Goal: Task Accomplishment & Management: Manage account settings

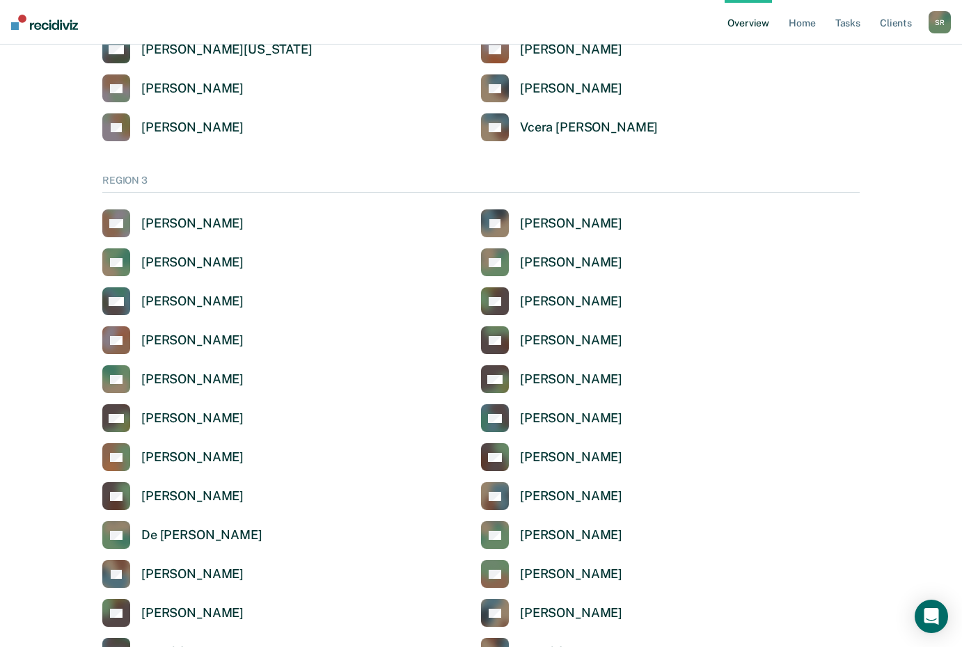
scroll to position [2227, 0]
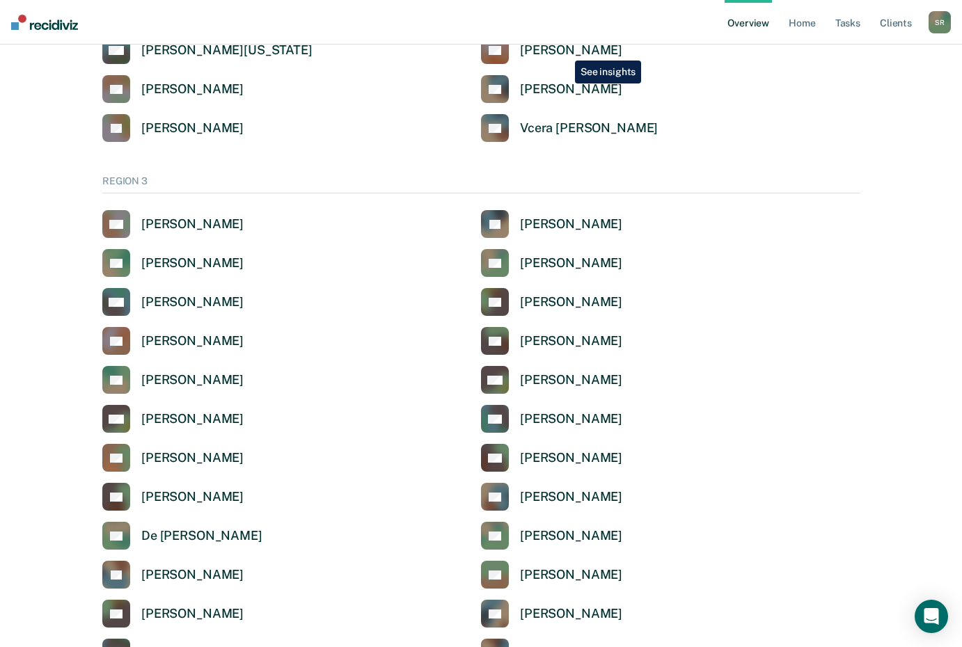
click at [564, 50] on div "[PERSON_NAME]" at bounding box center [571, 50] width 102 height 16
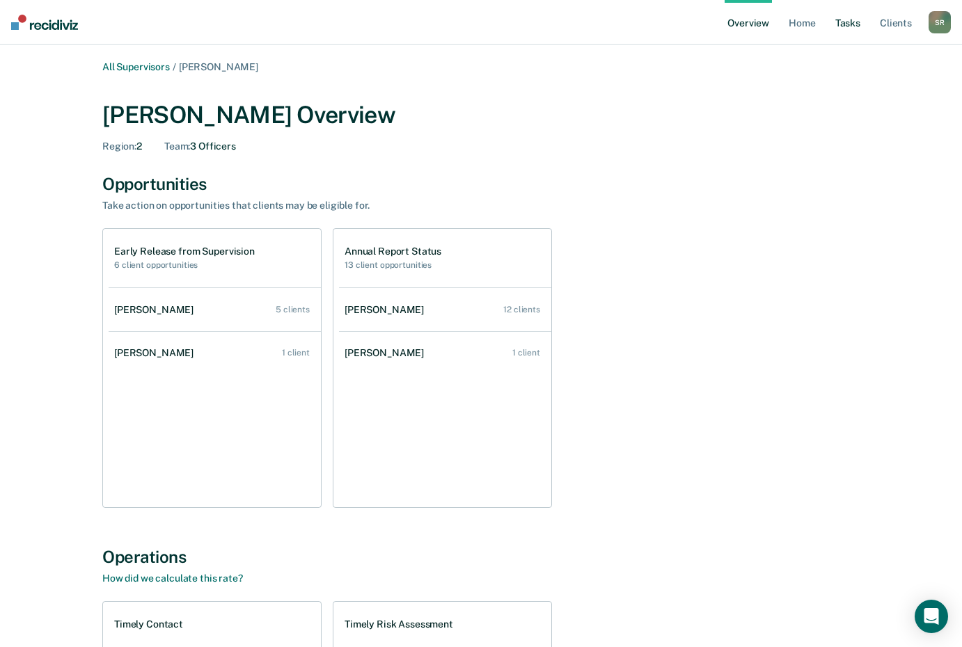
click at [838, 23] on link "Tasks" at bounding box center [847, 22] width 31 height 45
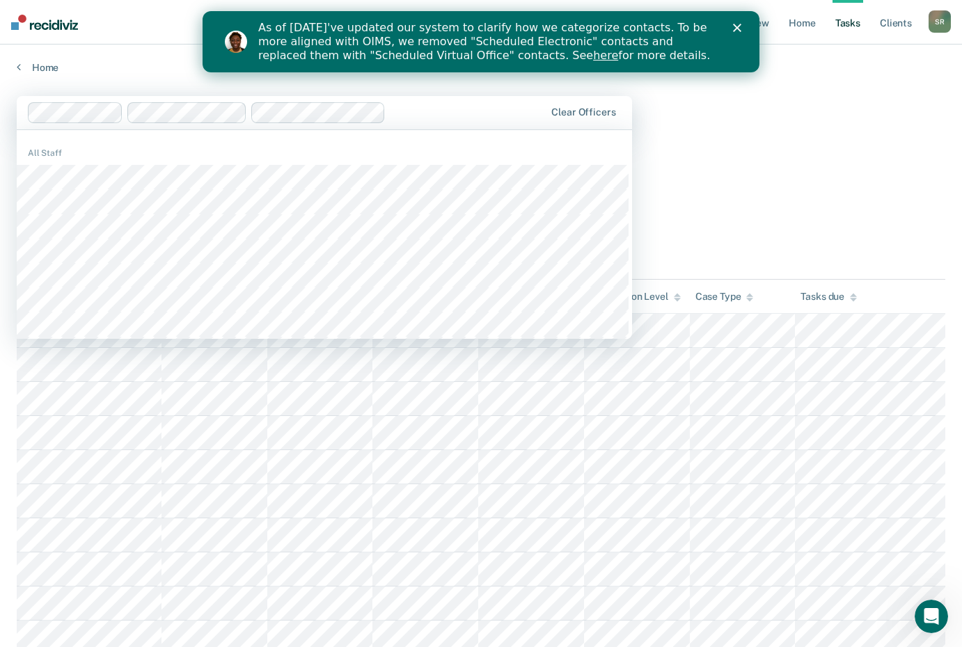
drag, startPoint x: 834, startPoint y: 180, endPoint x: 790, endPoint y: 171, distance: 44.6
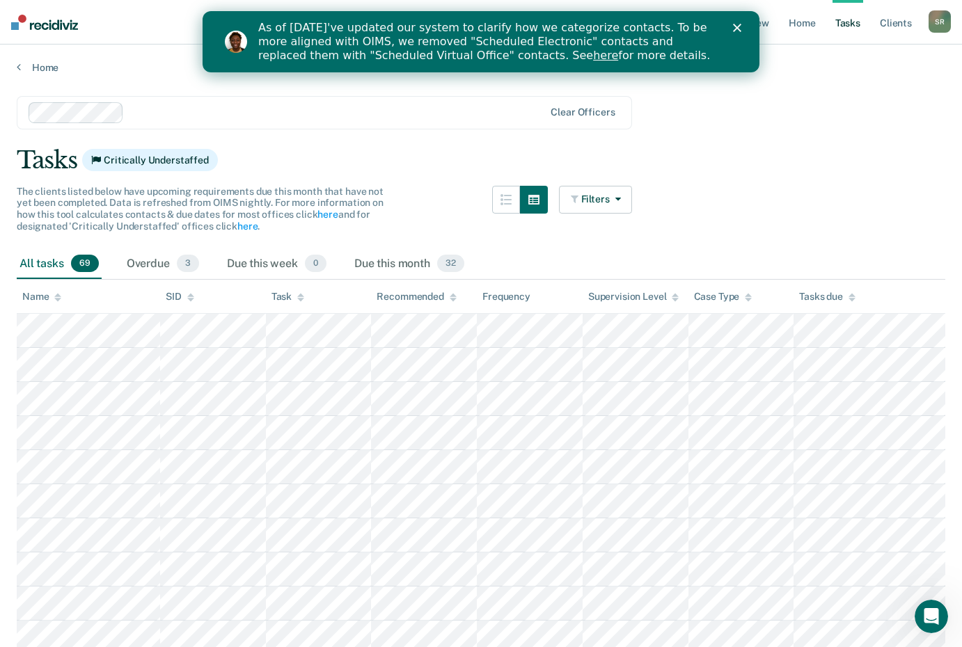
click at [829, 299] on div "Tasks due" at bounding box center [827, 297] width 56 height 12
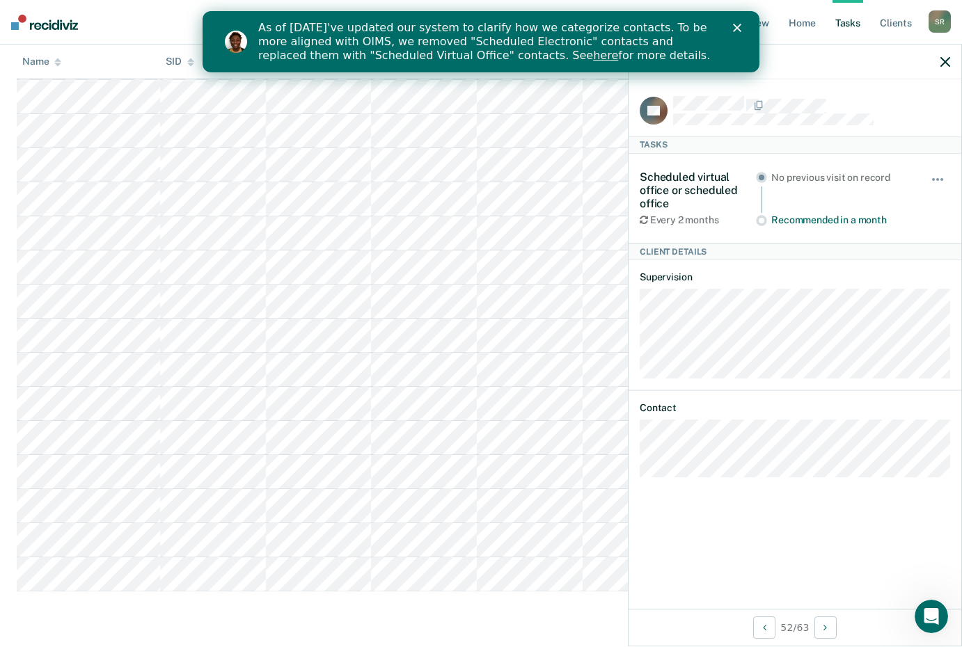
scroll to position [2173, 0]
click at [941, 178] on span "button" at bounding box center [941, 179] width 3 height 3
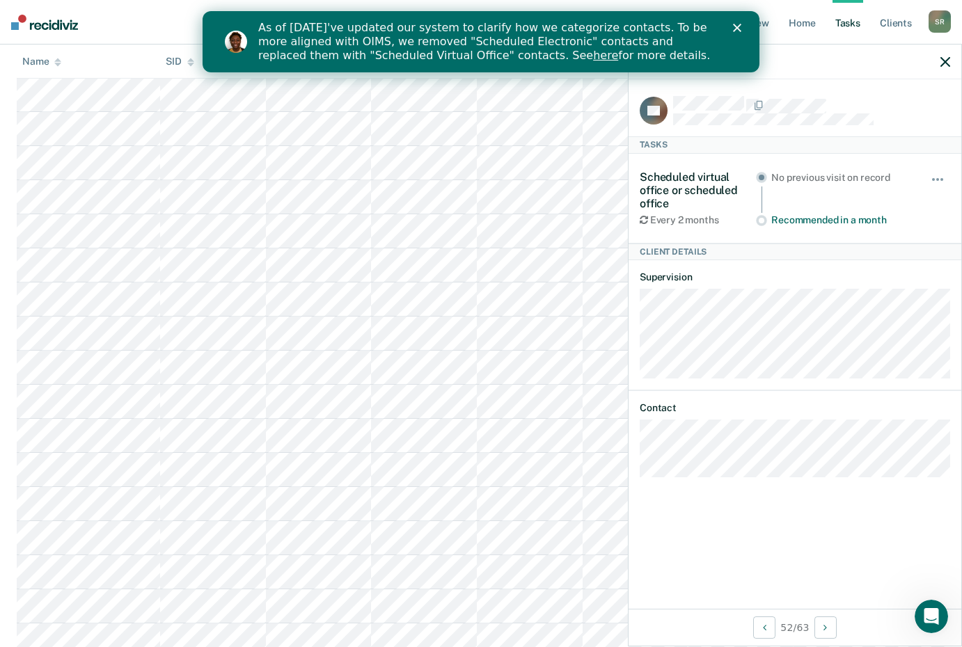
scroll to position [0, 0]
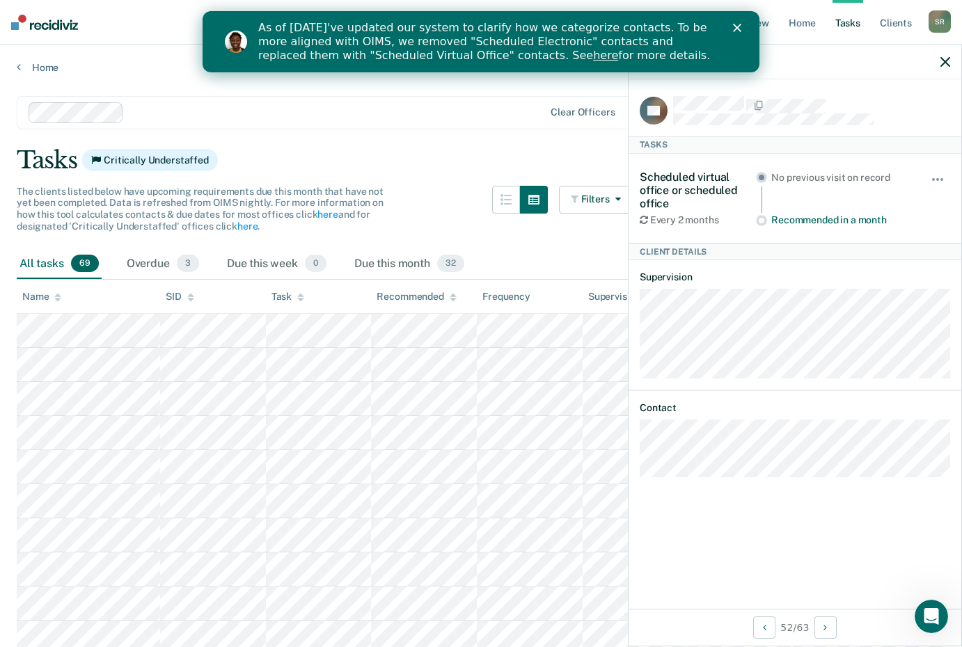
click at [948, 63] on icon "button" at bounding box center [945, 62] width 10 height 10
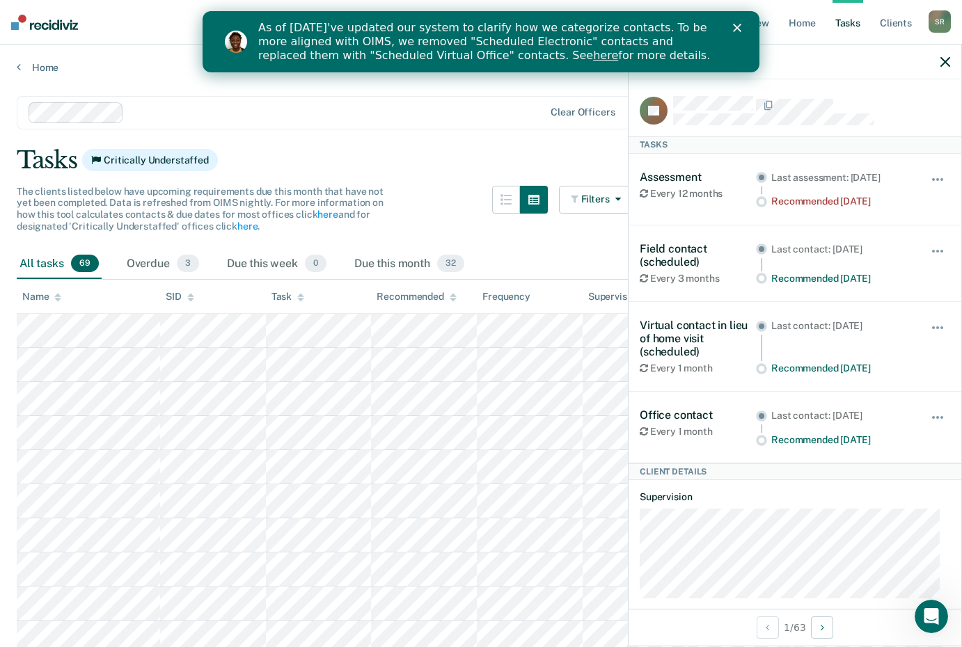
click at [35, 296] on div "Name" at bounding box center [41, 297] width 39 height 12
click at [34, 296] on div "Name" at bounding box center [41, 297] width 39 height 12
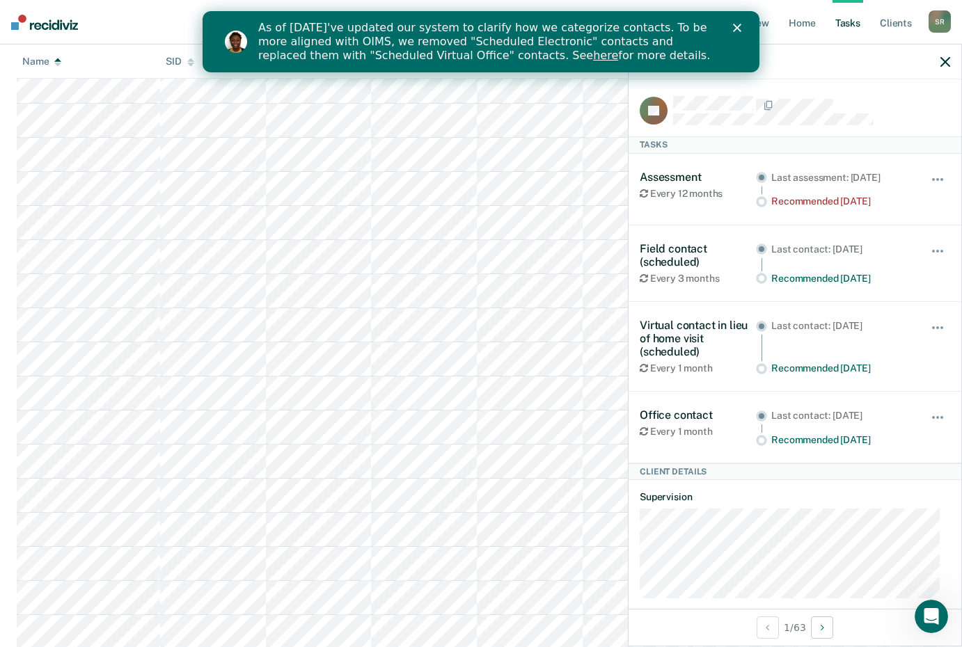
click at [737, 26] on icon "Close" at bounding box center [737, 28] width 8 height 8
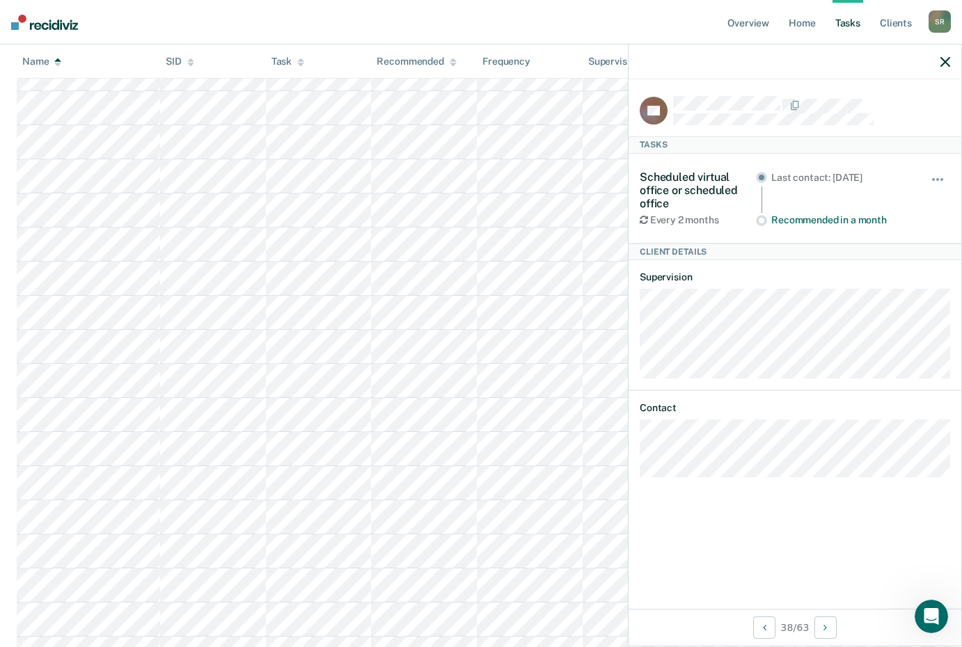
scroll to position [1895, 0]
click at [825, 630] on icon "Next Client" at bounding box center [824, 628] width 3 height 10
click at [766, 96] on div "LE" at bounding box center [794, 110] width 310 height 29
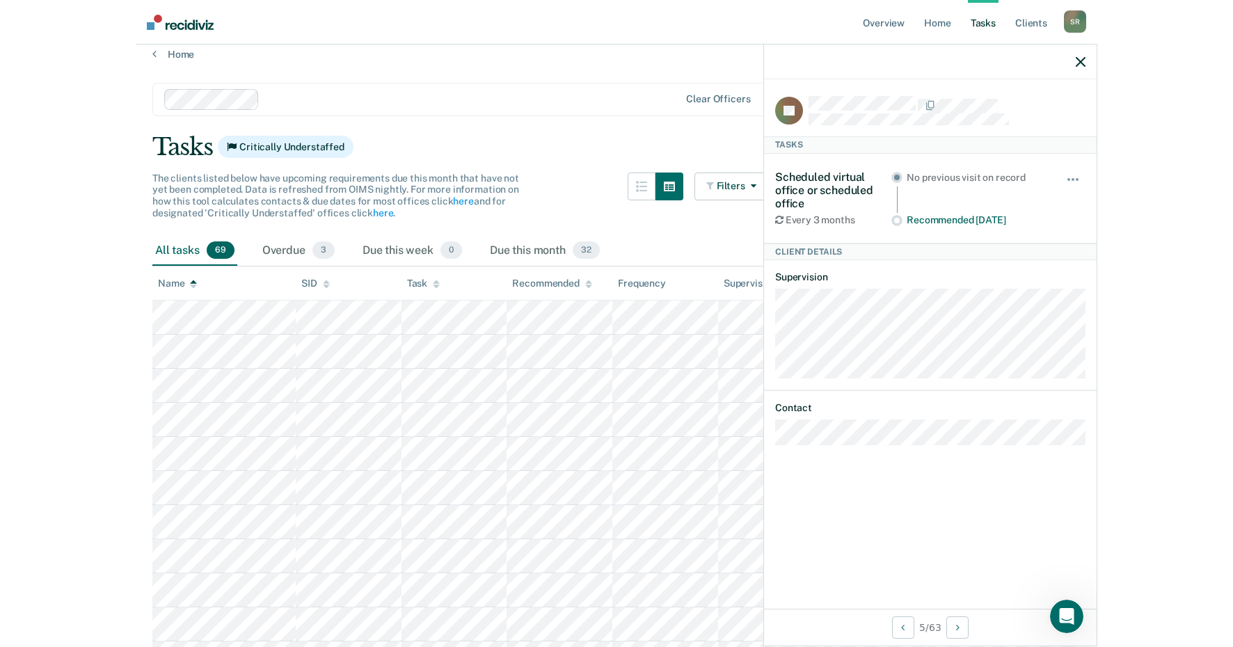
scroll to position [0, 0]
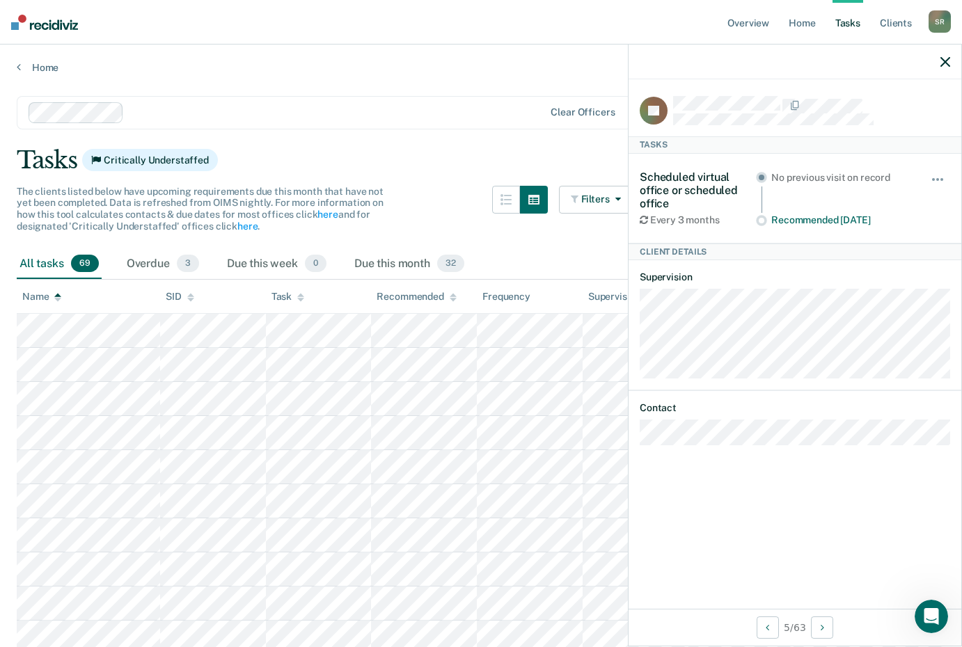
click at [943, 64] on icon "button" at bounding box center [945, 62] width 10 height 10
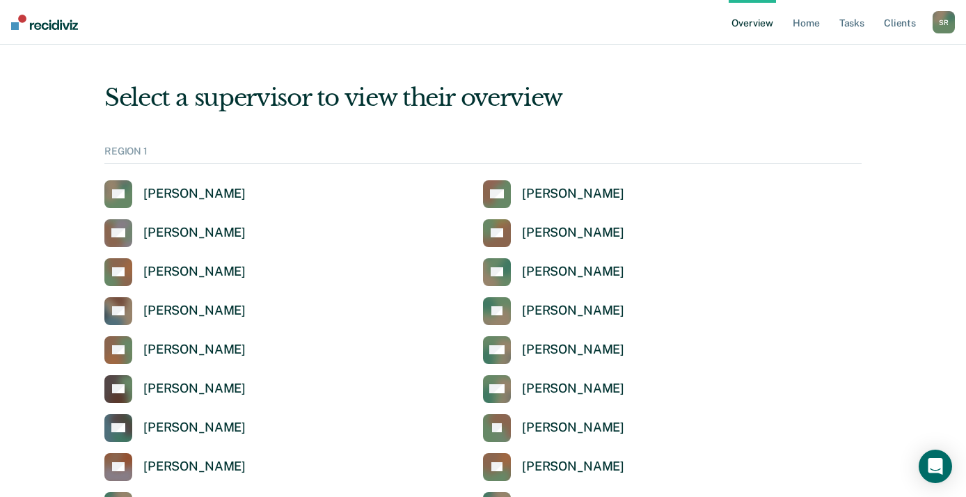
click at [89, 22] on nav "Overview Home Tasks Client s [PERSON_NAME] S R Profile How it works Log Out" at bounding box center [483, 22] width 966 height 45
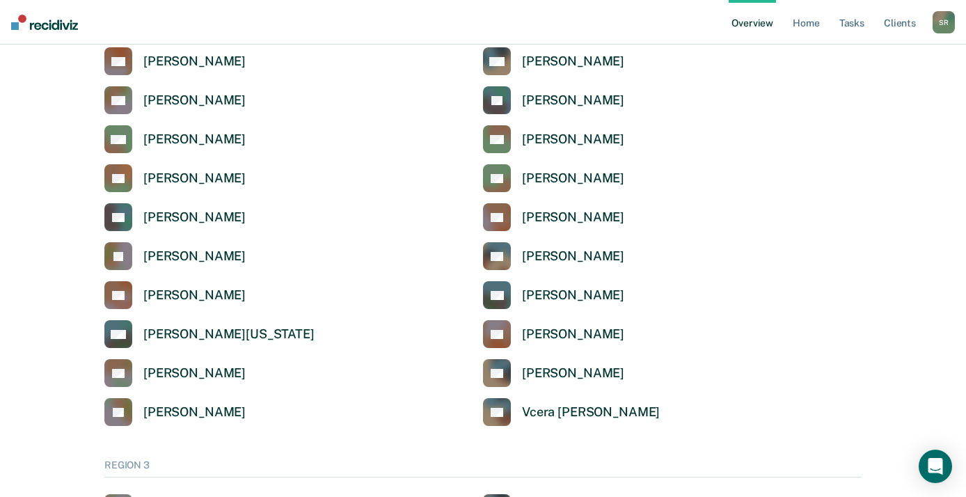
scroll to position [1946, 0]
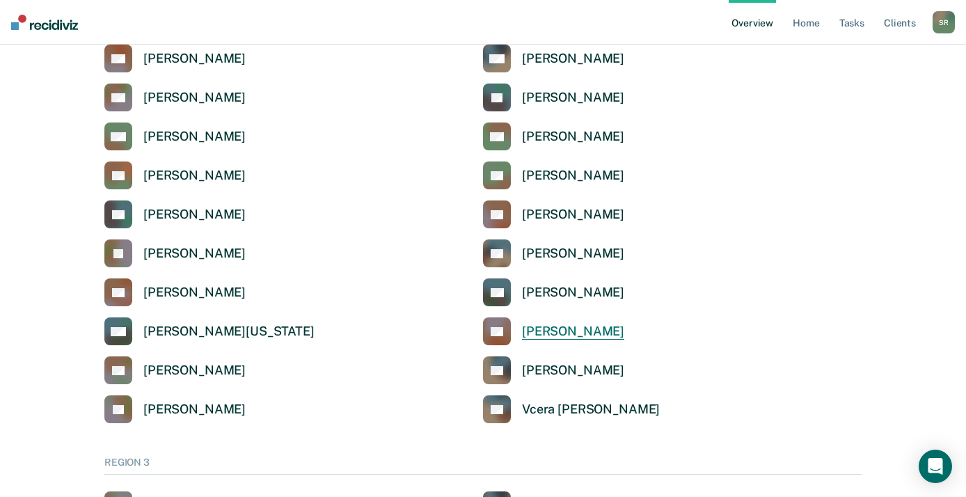
click at [539, 328] on div "[PERSON_NAME]" at bounding box center [573, 332] width 102 height 16
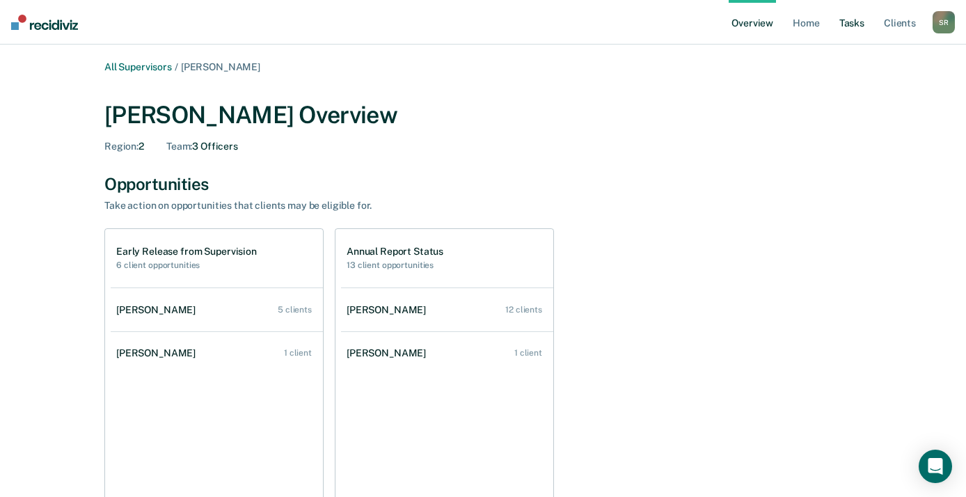
click at [855, 24] on link "Tasks" at bounding box center [851, 22] width 31 height 45
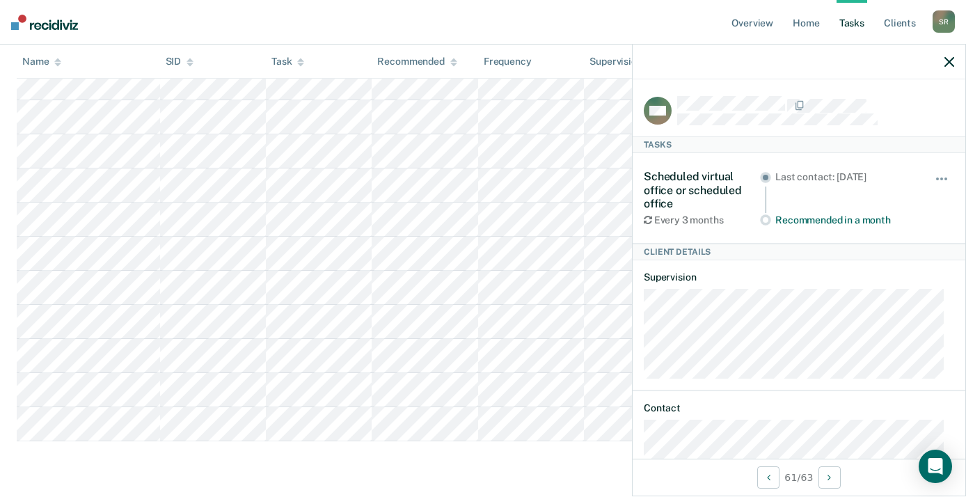
scroll to position [2232, 0]
click at [756, 31] on link "Overview" at bounding box center [752, 22] width 47 height 45
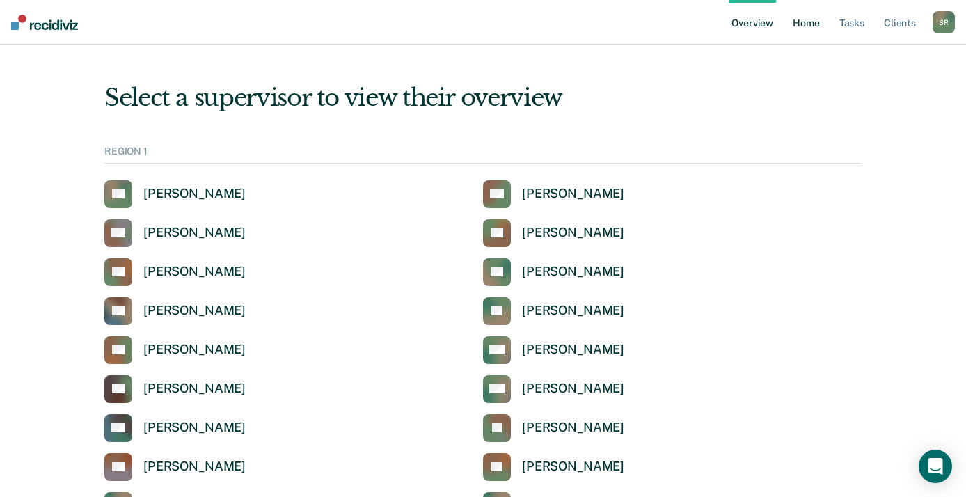
click at [818, 12] on link "Home" at bounding box center [806, 22] width 32 height 45
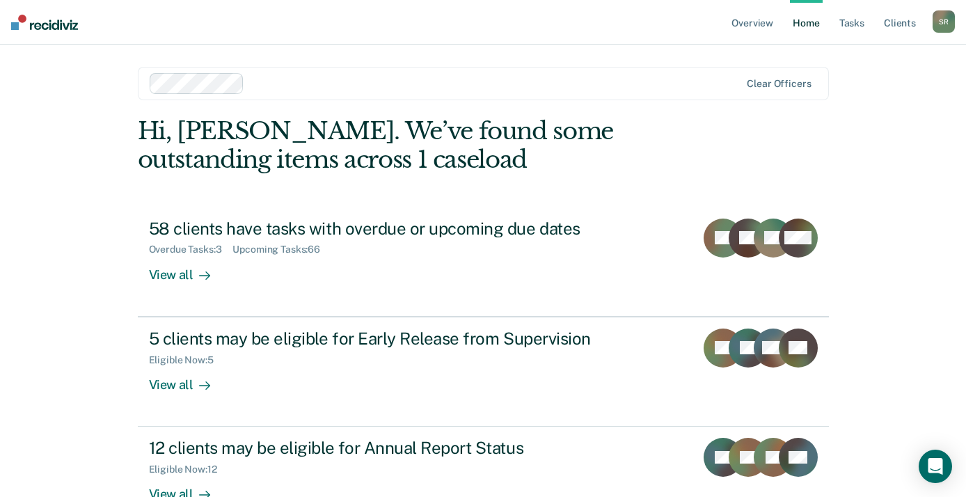
click at [253, 92] on div at bounding box center [446, 83] width 592 height 21
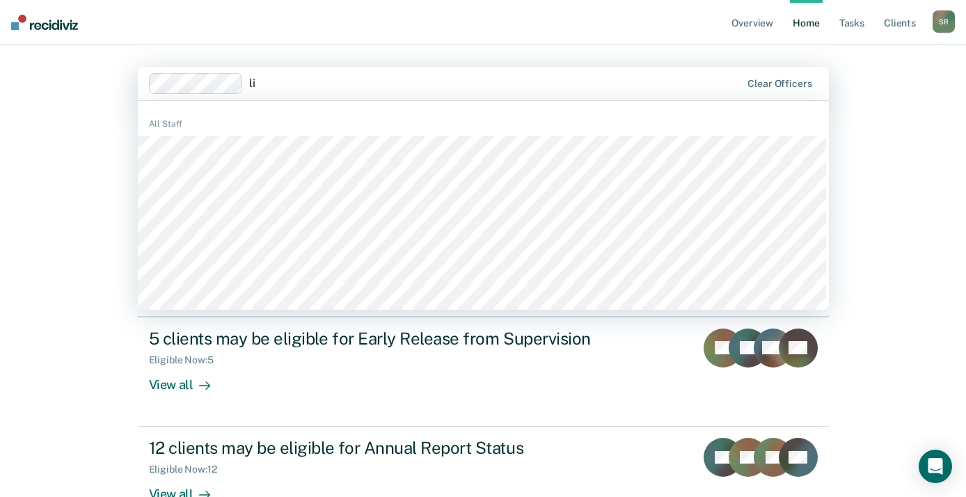
type input "l"
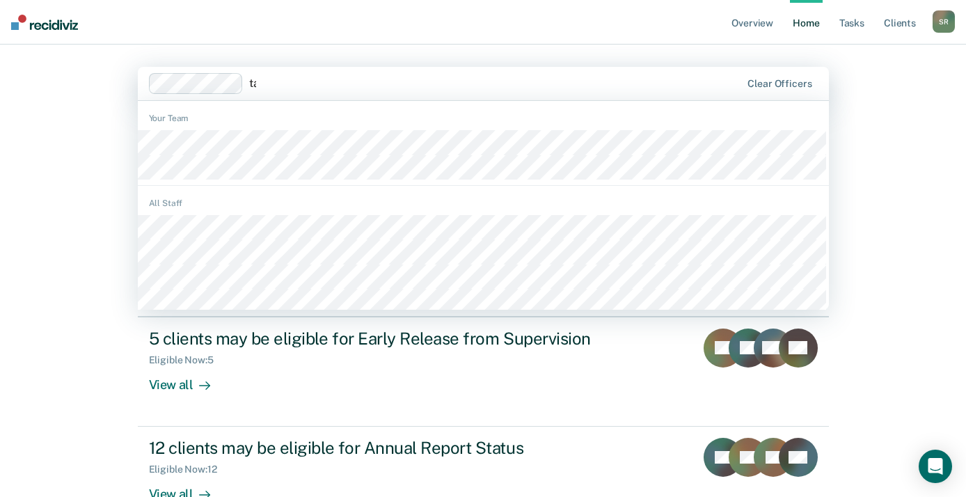
type input "tay"
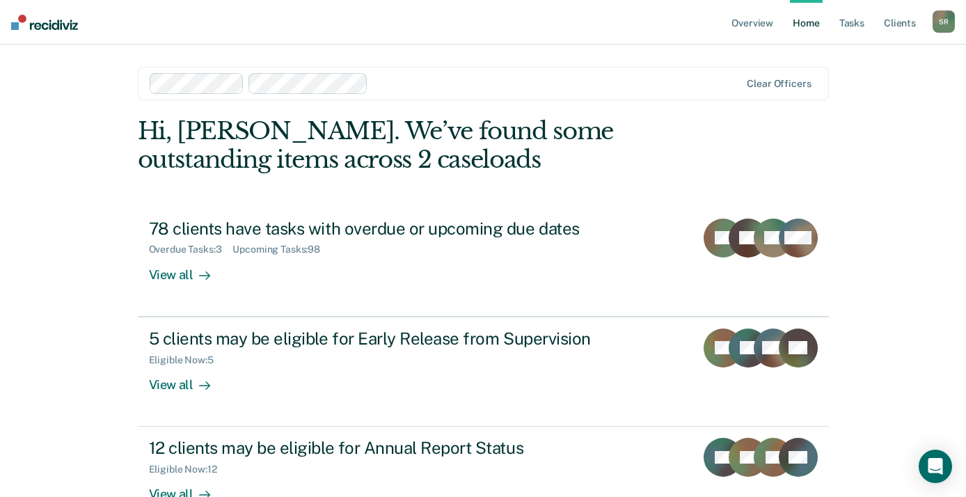
click at [384, 85] on div at bounding box center [557, 83] width 367 height 16
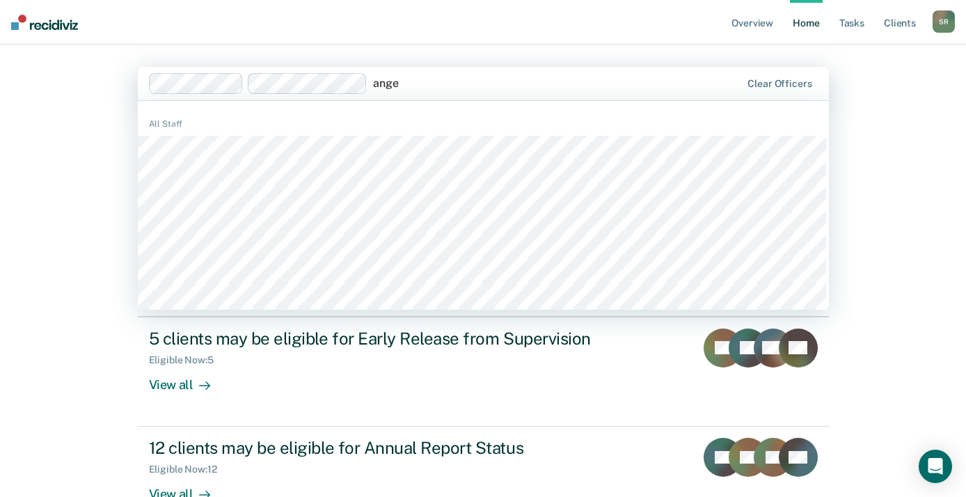
type input "angel"
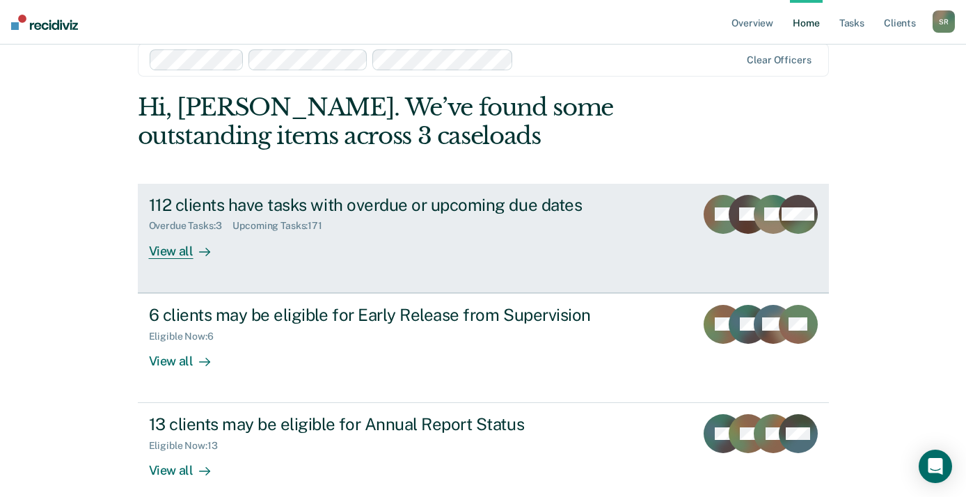
scroll to position [38, 0]
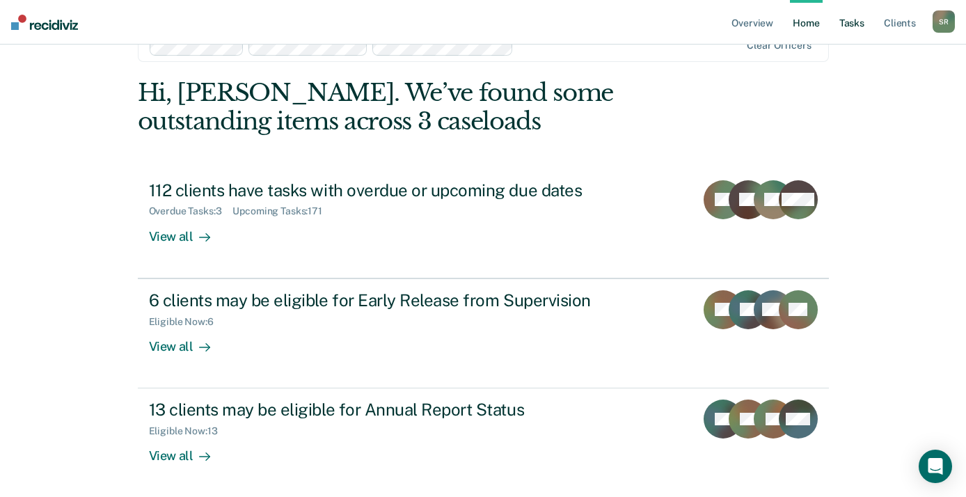
click at [861, 18] on link "Tasks" at bounding box center [851, 22] width 31 height 45
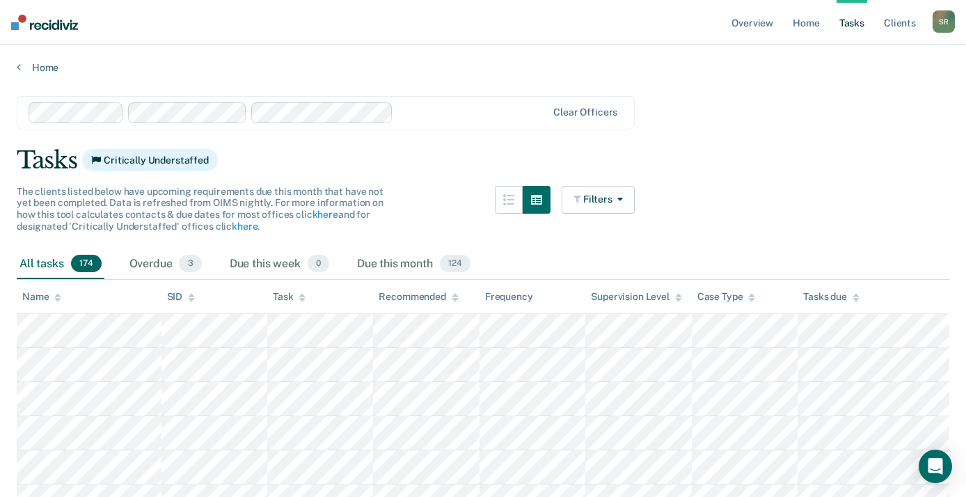
scroll to position [29, 0]
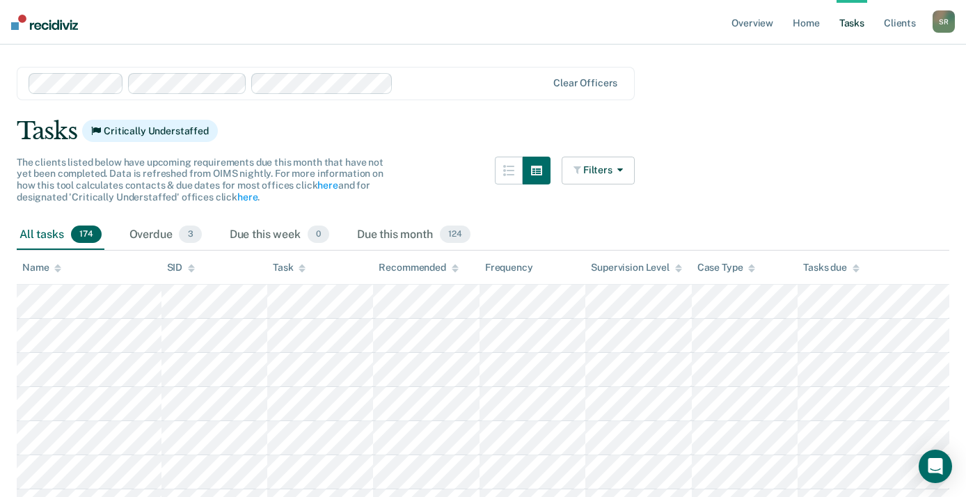
drag, startPoint x: 277, startPoint y: 234, endPoint x: 718, endPoint y: 150, distance: 449.1
click at [418, 238] on div "Due this month 124" at bounding box center [413, 235] width 119 height 31
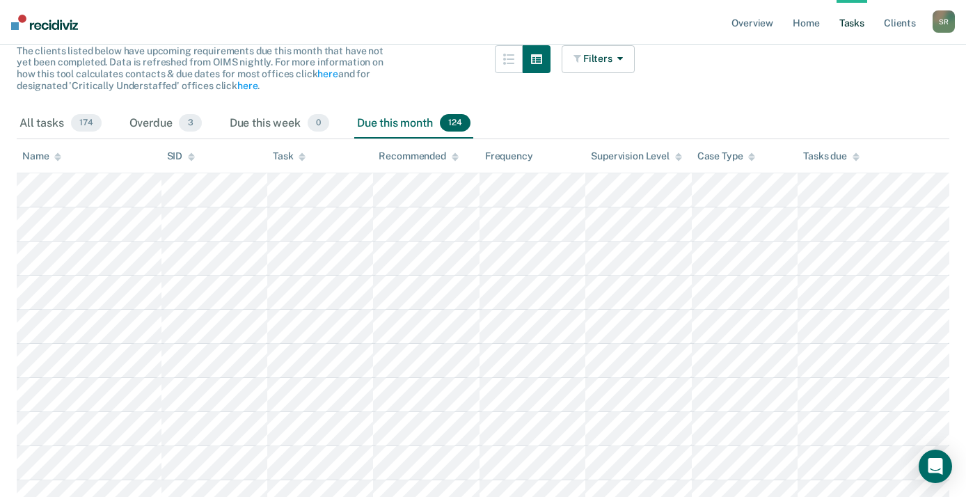
scroll to position [224, 0]
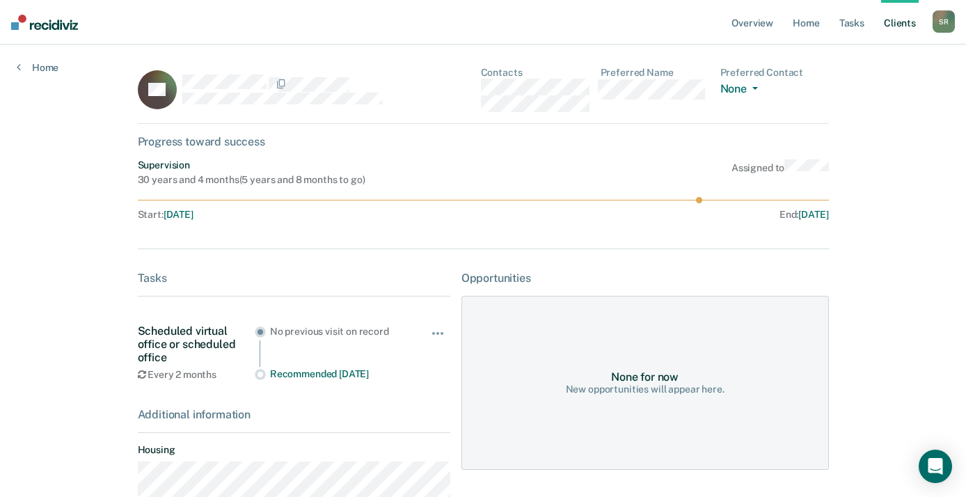
drag, startPoint x: 0, startPoint y: 118, endPoint x: 272, endPoint y: 13, distance: 291.4
click at [272, 13] on nav "Overview Home Tasks Client s [PERSON_NAME] S R Profile How it works Log Out" at bounding box center [483, 22] width 966 height 45
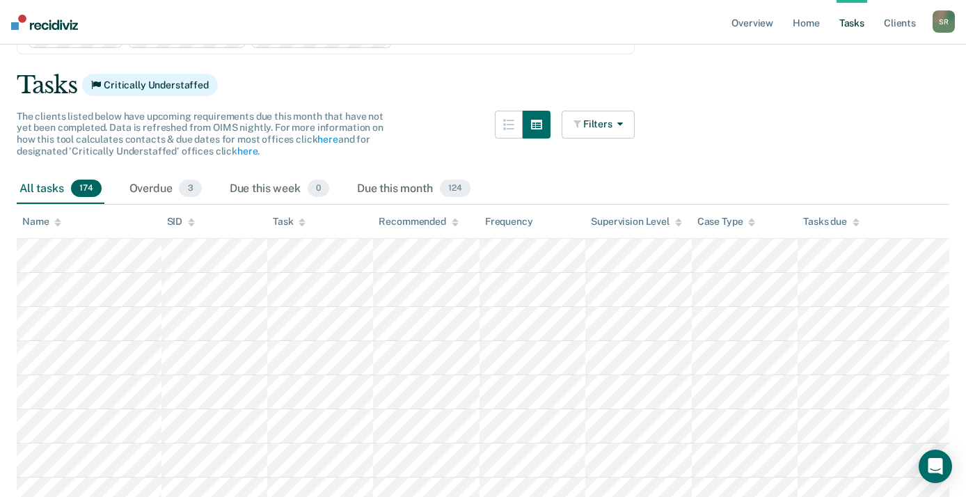
scroll to position [67, 0]
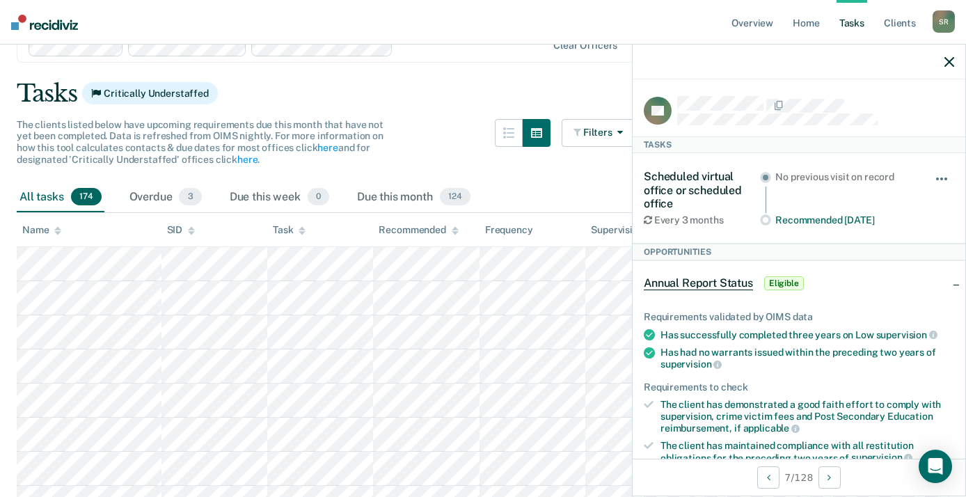
click at [932, 178] on button "button" at bounding box center [942, 186] width 24 height 22
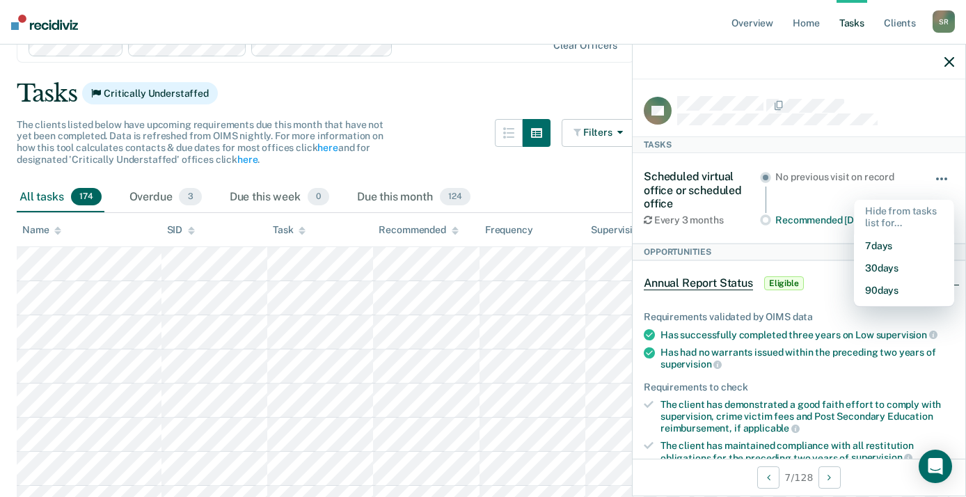
click at [932, 178] on button "button" at bounding box center [942, 186] width 24 height 22
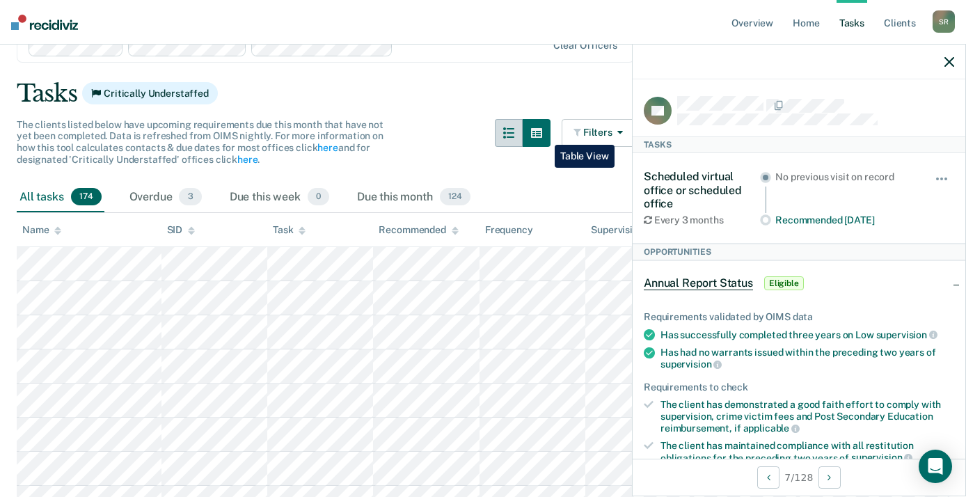
drag, startPoint x: 544, startPoint y: 134, endPoint x: 511, endPoint y: 134, distance: 33.4
drag, startPoint x: 511, startPoint y: 134, endPoint x: 511, endPoint y: 121, distance: 12.5
drag, startPoint x: 511, startPoint y: 121, endPoint x: 411, endPoint y: 138, distance: 102.3
click at [411, 138] on div "The clients listed below have upcoming requirements due this month that have no…" at bounding box center [326, 150] width 618 height 63
click at [514, 138] on button "button" at bounding box center [509, 133] width 28 height 28
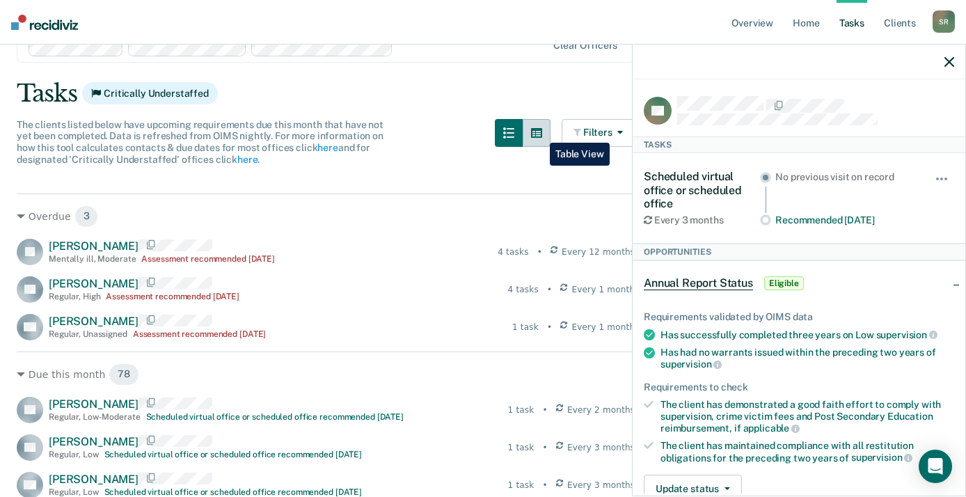
click at [539, 132] on icon "button" at bounding box center [536, 132] width 11 height 11
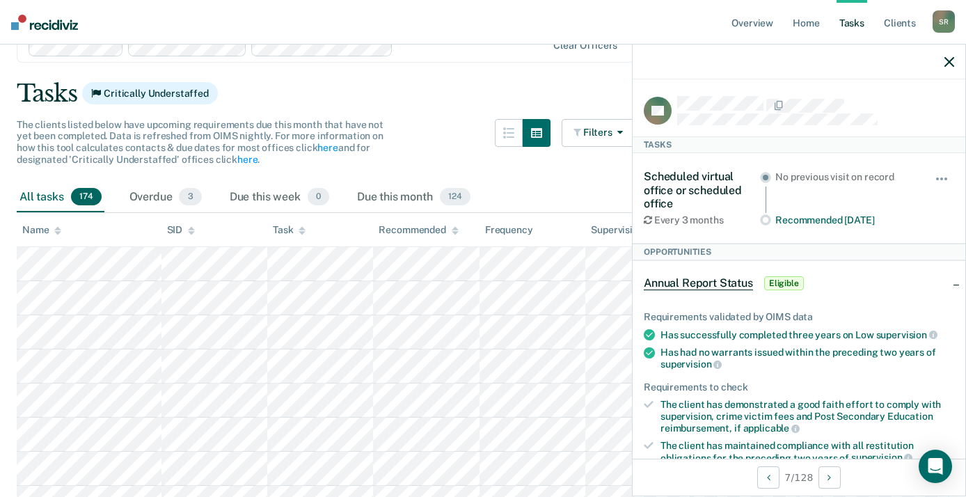
drag, startPoint x: 959, startPoint y: 90, endPoint x: 495, endPoint y: 23, distance: 469.0
click at [745, 24] on link "Overview" at bounding box center [752, 22] width 47 height 45
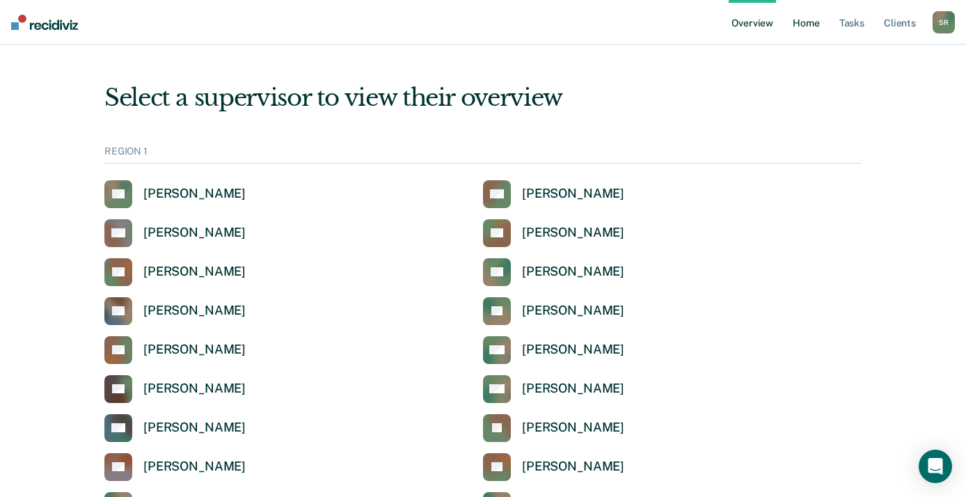
click at [801, 32] on link "Home" at bounding box center [806, 22] width 32 height 45
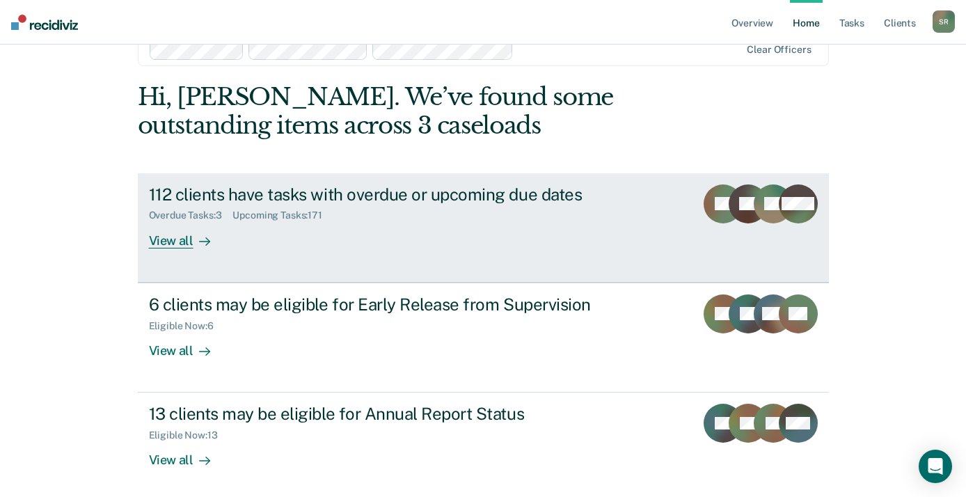
scroll to position [30, 0]
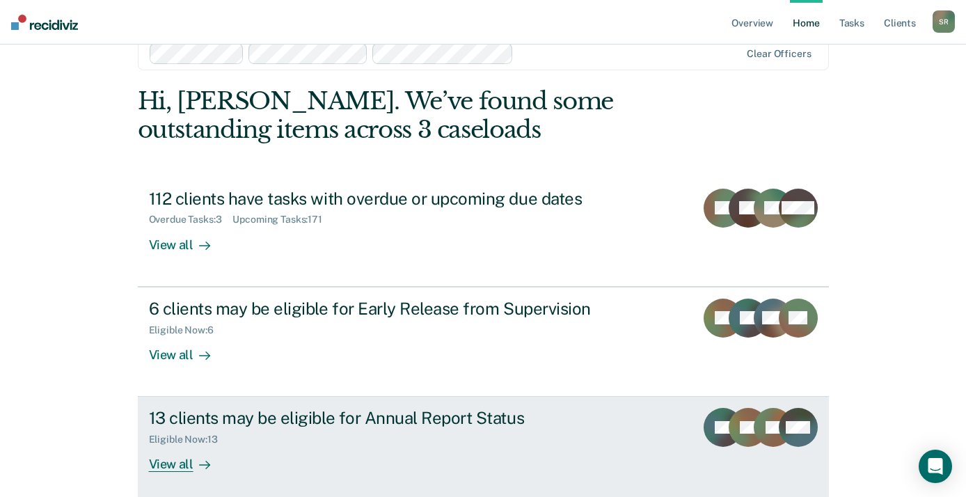
click at [683, 424] on link "13 clients may be eligible for Annual Report Status Eligible Now : 13 View all …" at bounding box center [483, 451] width 691 height 109
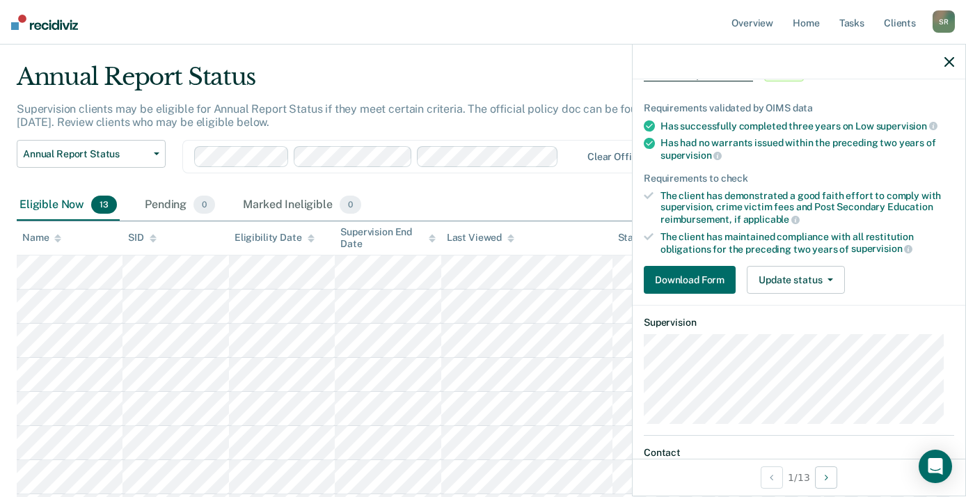
scroll to position [111, 0]
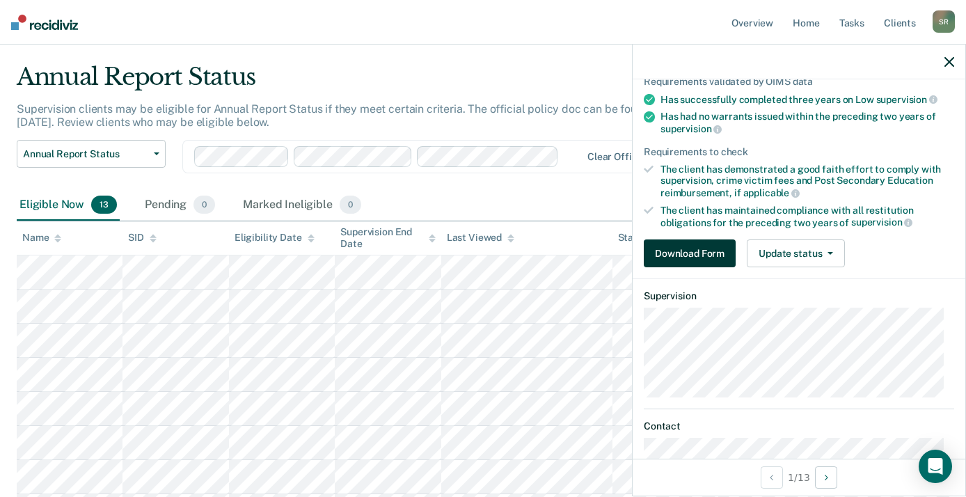
click at [697, 249] on button "Download Form" at bounding box center [690, 253] width 92 height 28
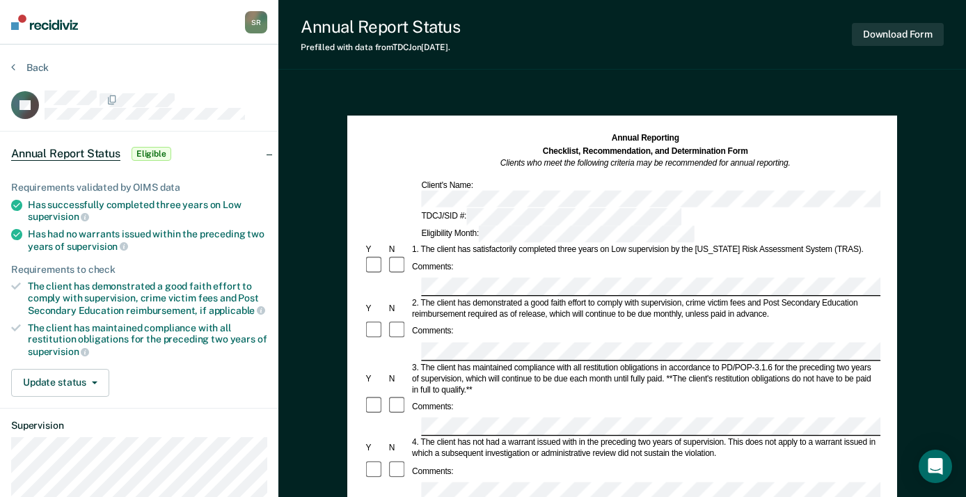
click at [232, 88] on div "Back" at bounding box center [139, 75] width 256 height 29
drag, startPoint x: 938, startPoint y: 0, endPoint x: 250, endPoint y: 112, distance: 697.3
drag, startPoint x: 250, startPoint y: 112, endPoint x: 223, endPoint y: 42, distance: 74.7
click at [223, 42] on nav "[PERSON_NAME] S R Profile How it works Log Out" at bounding box center [139, 22] width 278 height 45
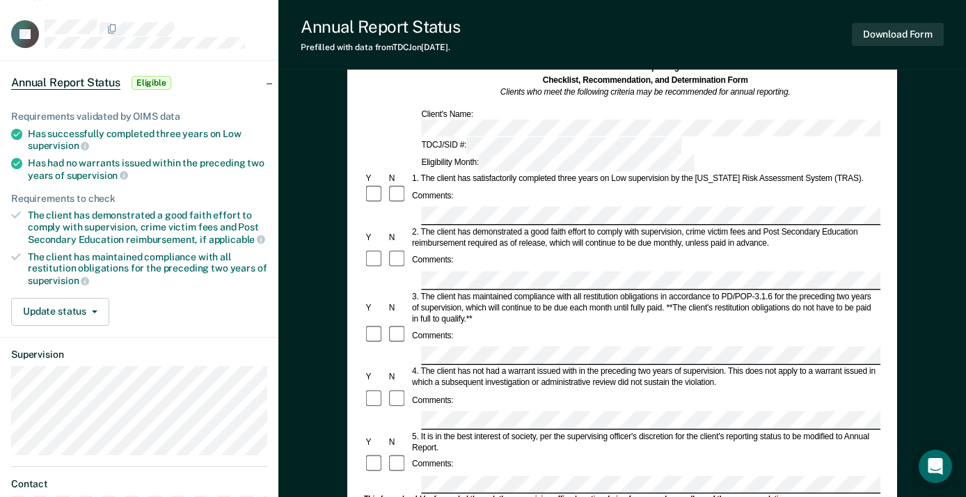
scroll to position [50, 0]
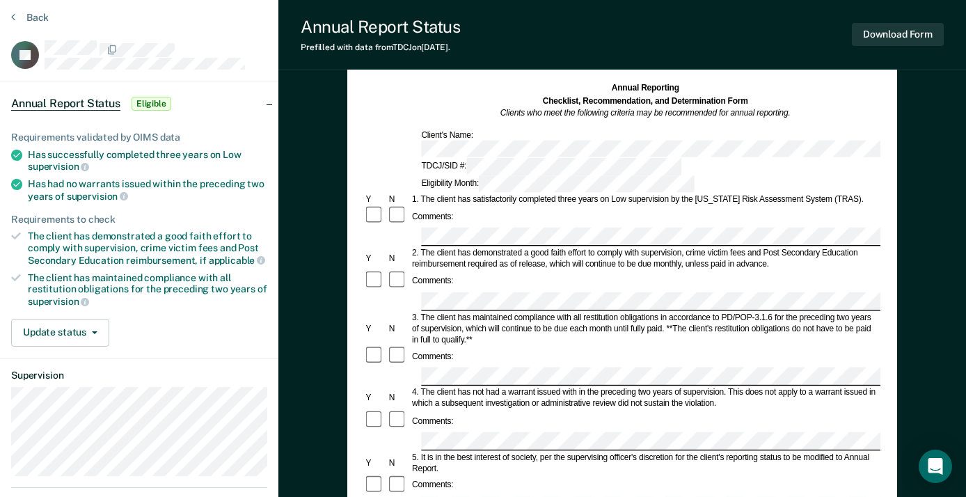
click at [158, 380] on dl "Supervision" at bounding box center [139, 422] width 256 height 107
click at [12, 10] on section "Back TP Annual Report Status Eligible Requirements validated by OIMS data Has s…" at bounding box center [139, 297] width 278 height 607
click at [10, 21] on section "Back TP Annual Report Status Eligible Requirements validated by OIMS data Has s…" at bounding box center [139, 297] width 278 height 607
click at [27, 19] on button "Back" at bounding box center [30, 17] width 38 height 13
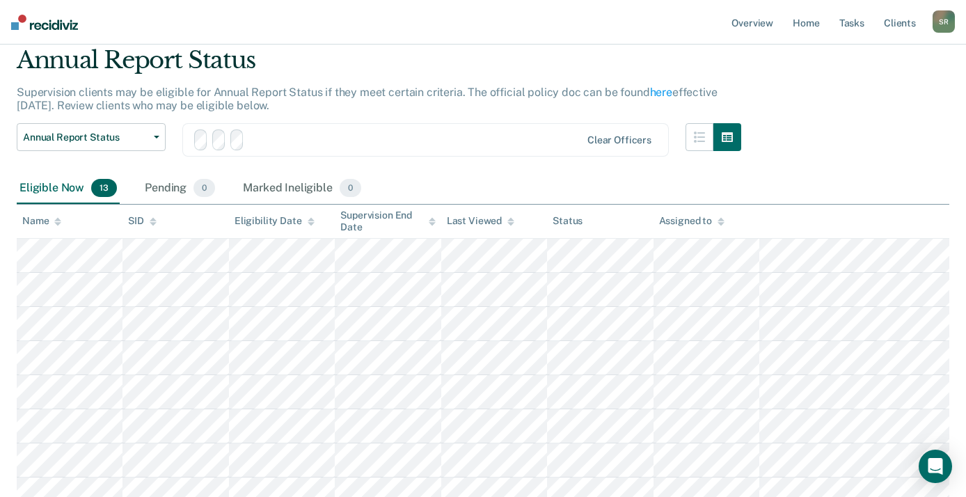
scroll to position [33, 0]
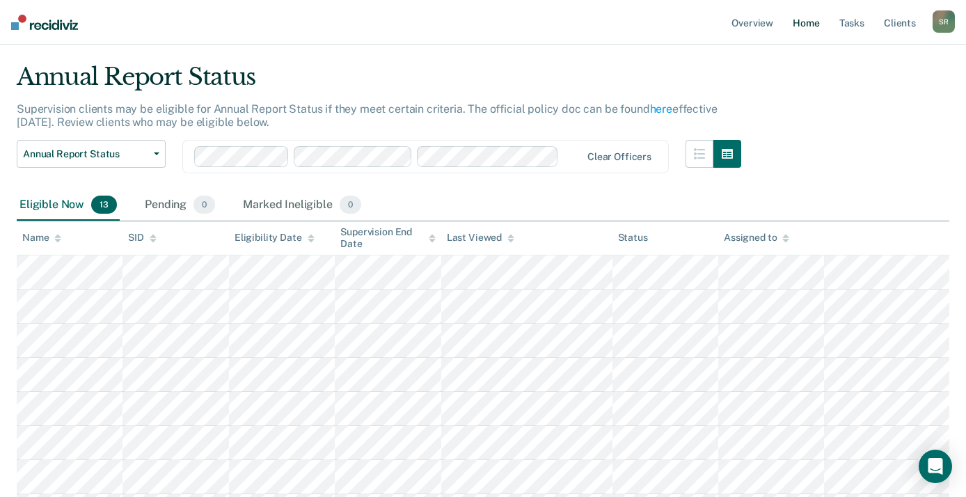
click at [798, 22] on link "Home" at bounding box center [806, 22] width 32 height 45
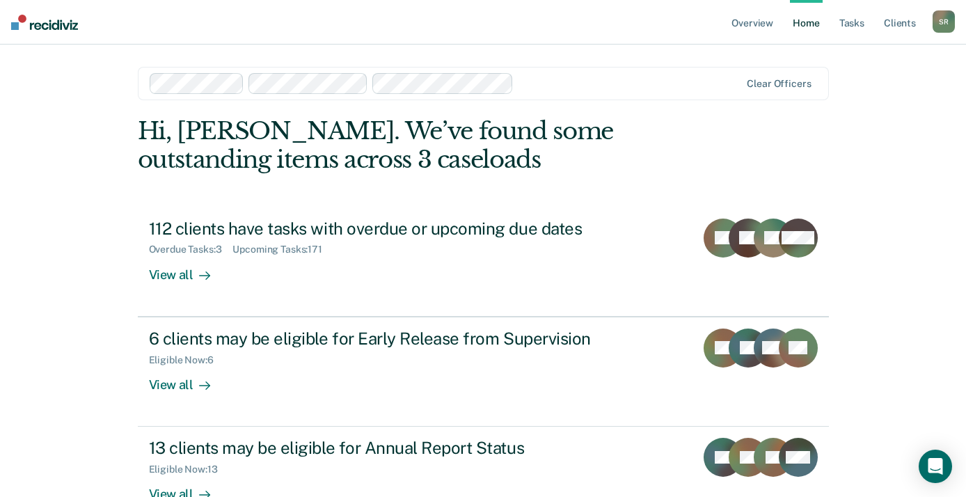
click at [839, 227] on main "Clear officers Hi, [PERSON_NAME]. We’ve found some outstanding items across 3 c…" at bounding box center [483, 302] width 724 height 514
drag, startPoint x: 965, startPoint y: 330, endPoint x: 960, endPoint y: 413, distance: 83.7
click at [960, 415] on div "Overview Home Tasks Client s [PERSON_NAME] S R Profile How it works Log Out Cle…" at bounding box center [483, 295] width 966 height 591
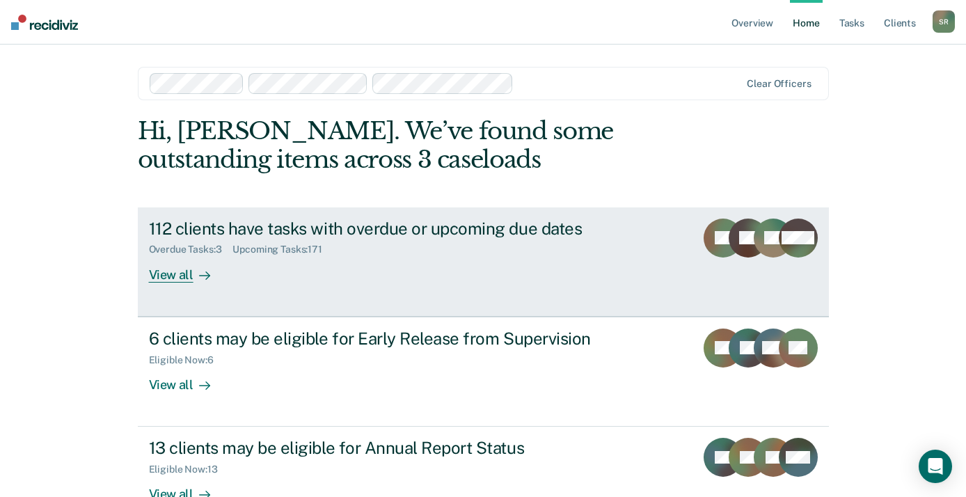
click at [172, 270] on div "View all" at bounding box center [188, 268] width 78 height 27
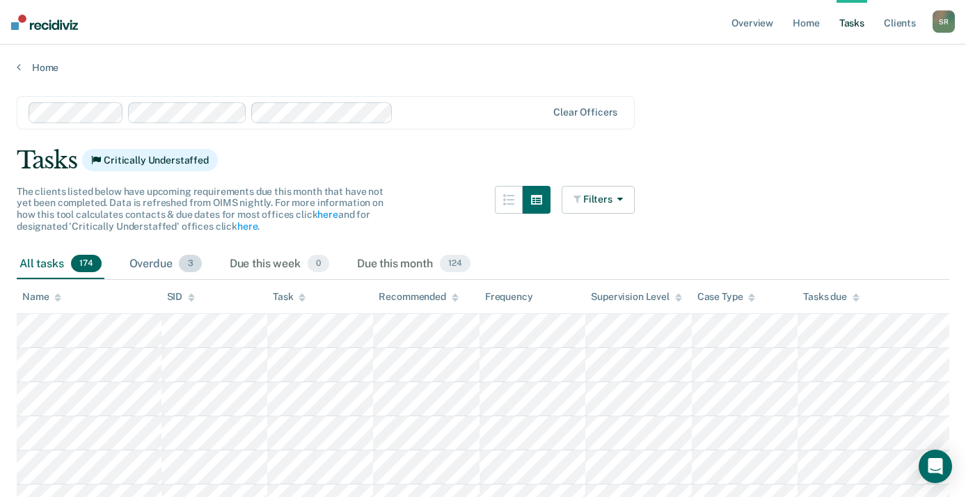
click at [188, 260] on span "3" at bounding box center [190, 264] width 22 height 18
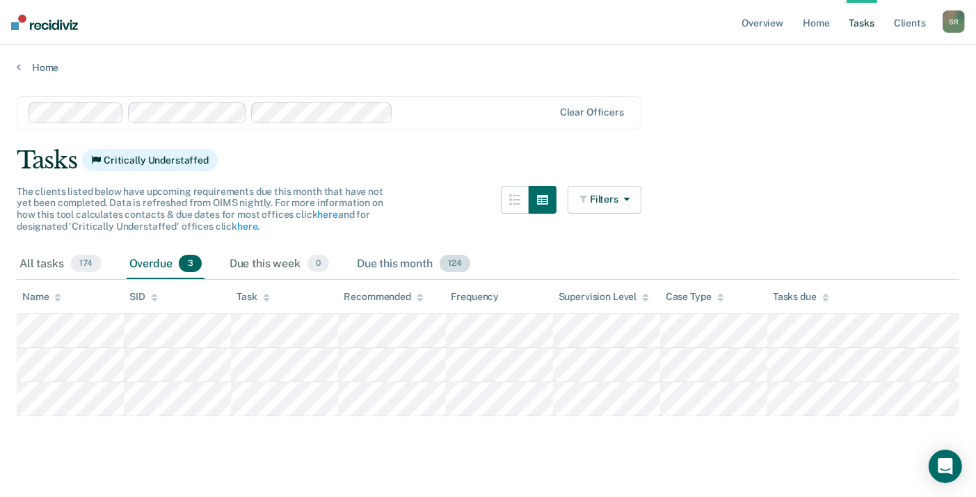
click at [452, 258] on span "124" at bounding box center [455, 264] width 31 height 18
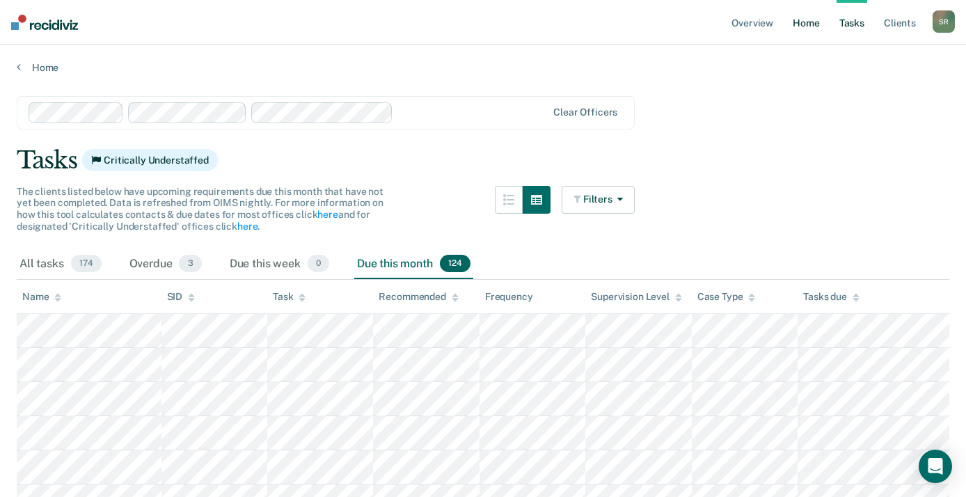
click at [804, 26] on link "Home" at bounding box center [806, 22] width 32 height 45
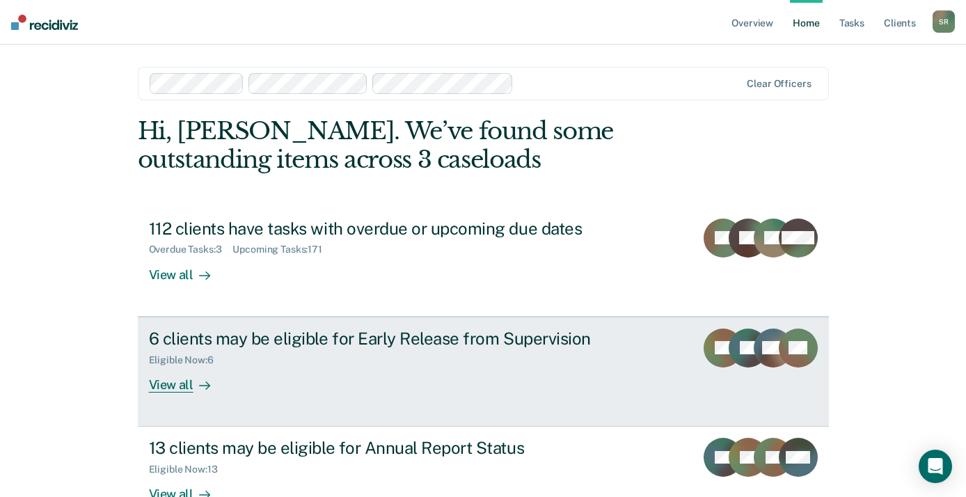
click at [429, 338] on div "6 clients may be eligible for Early Release from Supervision" at bounding box center [393, 338] width 488 height 20
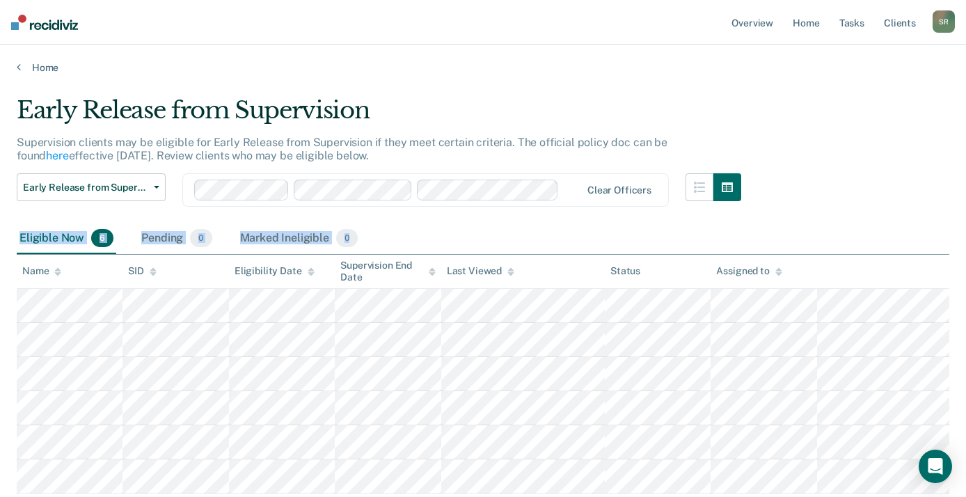
drag, startPoint x: 964, startPoint y: 219, endPoint x: 974, endPoint y: 264, distance: 46.3
click at [966, 264] on html "Looks like you’re using Internet Explorer 11. For faster loading and a better e…" at bounding box center [483, 248] width 966 height 497
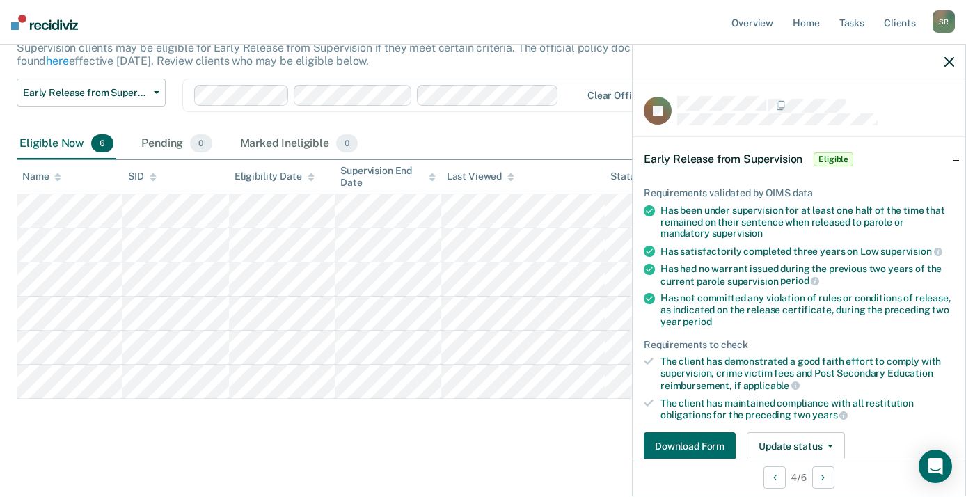
click at [514, 441] on main "Early Release from Supervision Supervision clients may be eligible for Early Re…" at bounding box center [483, 237] width 966 height 516
click at [948, 64] on icon "button" at bounding box center [949, 62] width 10 height 10
click at [894, 21] on link "Client s" at bounding box center [900, 22] width 38 height 45
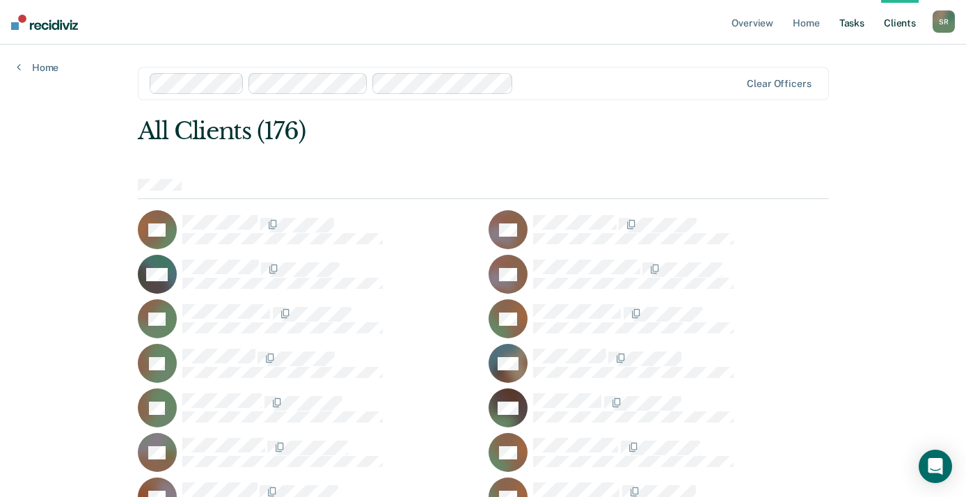
click at [852, 22] on link "Tasks" at bounding box center [851, 22] width 31 height 45
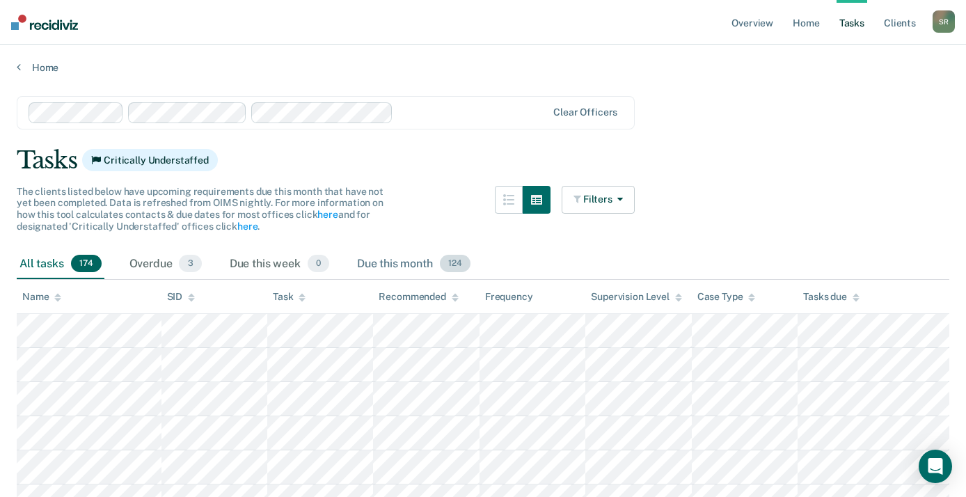
click at [427, 256] on div "Due this month 124" at bounding box center [413, 264] width 119 height 31
click at [892, 22] on link "Client s" at bounding box center [900, 22] width 38 height 45
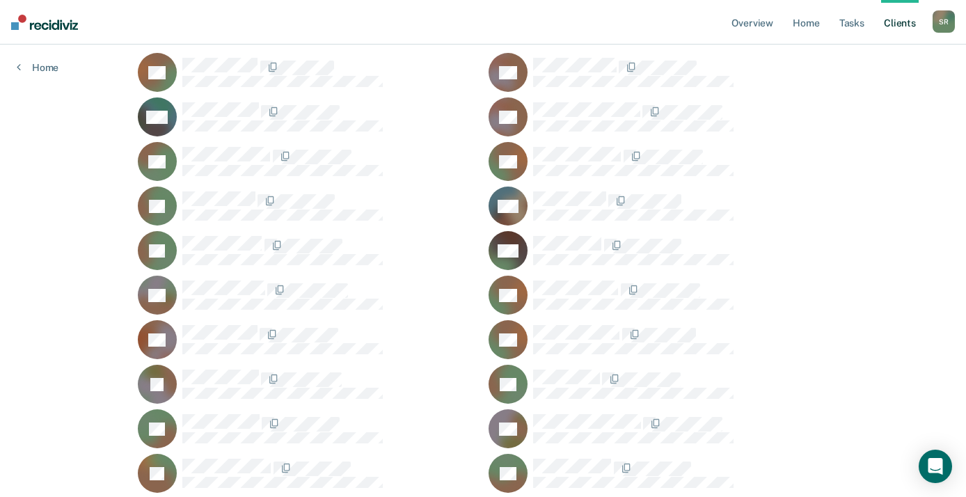
scroll to position [195, 0]
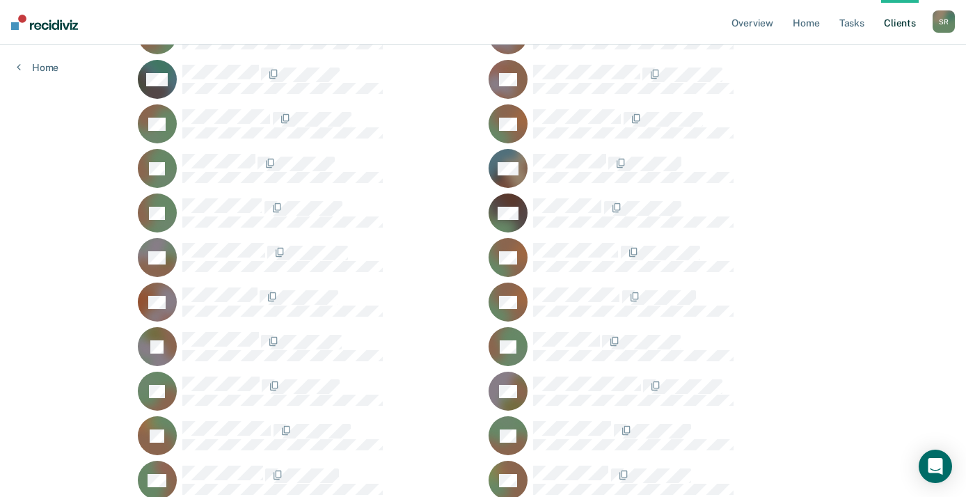
click at [141, 383] on icon at bounding box center [140, 397] width 42 height 53
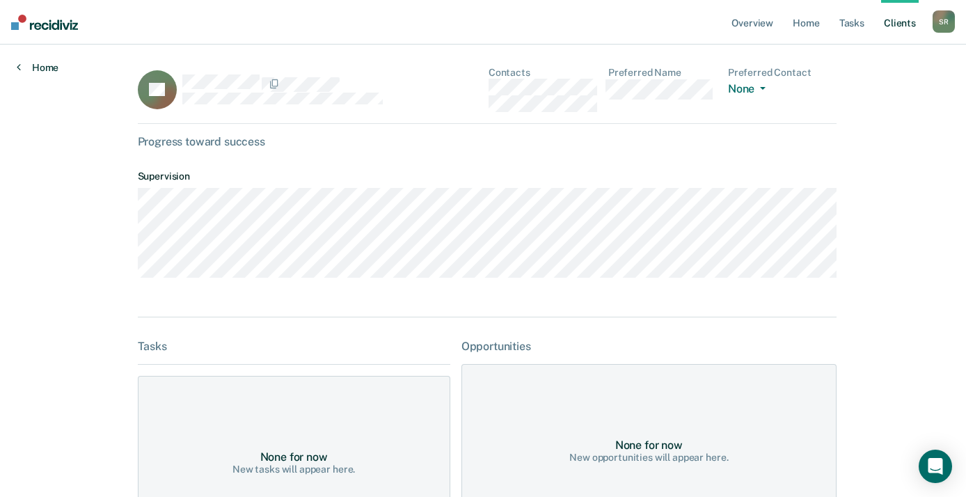
click at [19, 65] on icon at bounding box center [19, 66] width 4 height 11
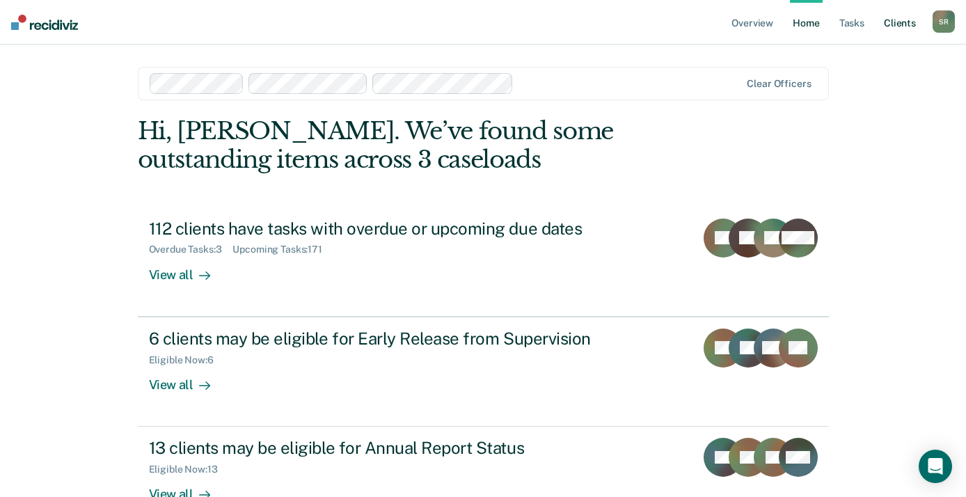
drag, startPoint x: 902, startPoint y: 26, endPoint x: 891, endPoint y: 20, distance: 11.8
drag, startPoint x: 891, startPoint y: 20, endPoint x: 674, endPoint y: 38, distance: 218.5
drag, startPoint x: 674, startPoint y: 38, endPoint x: 896, endPoint y: 27, distance: 222.2
click at [896, 27] on link "Client s" at bounding box center [900, 22] width 38 height 45
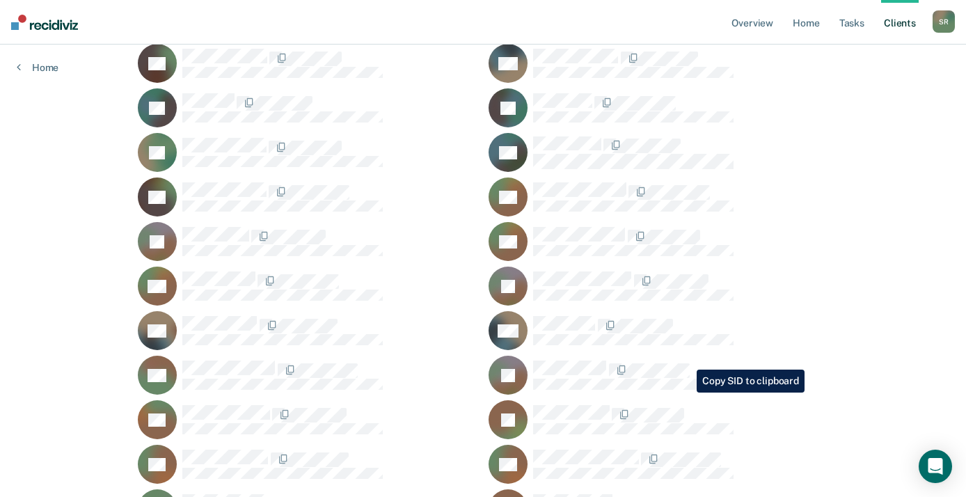
scroll to position [1815, 0]
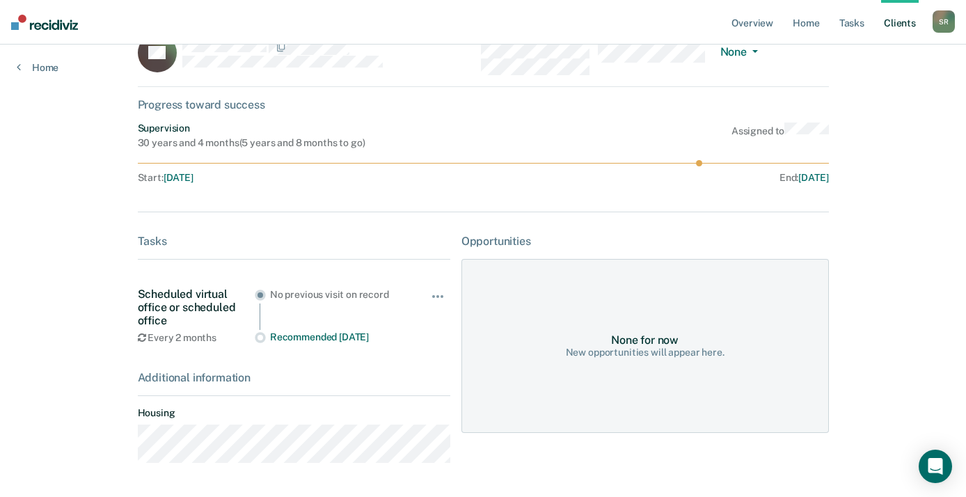
scroll to position [85, 0]
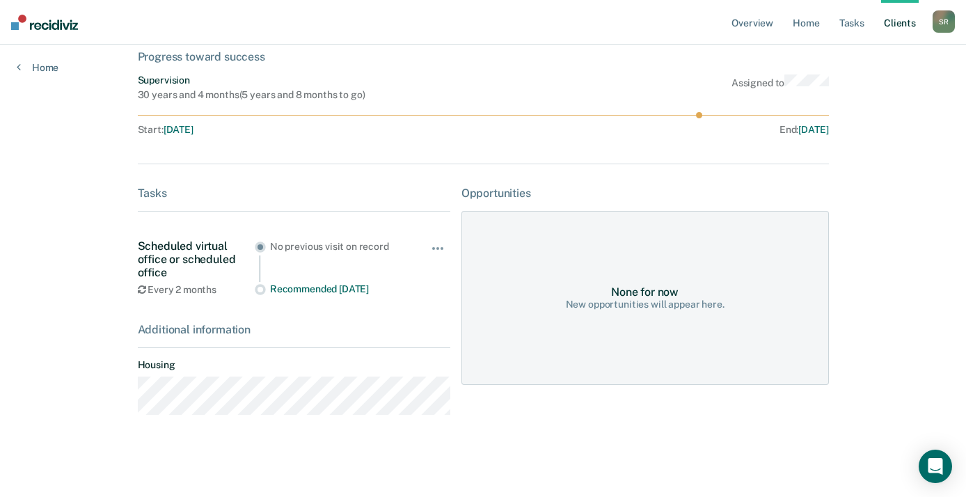
click at [50, 80] on div "Overview Home Tasks Client s [PERSON_NAME] S R Profile How it works Log Out Hom…" at bounding box center [483, 206] width 966 height 583
click at [33, 70] on link "Home" at bounding box center [38, 67] width 42 height 13
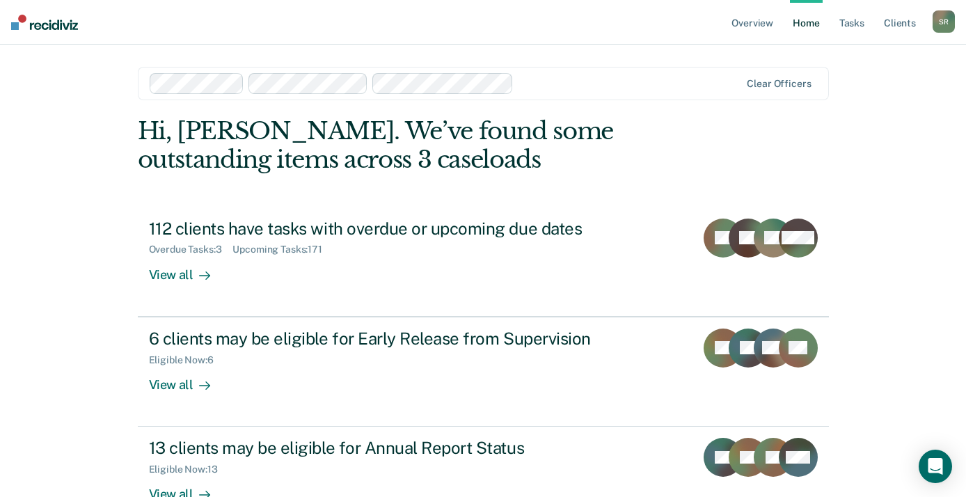
click at [910, 29] on link "Client s" at bounding box center [900, 22] width 38 height 45
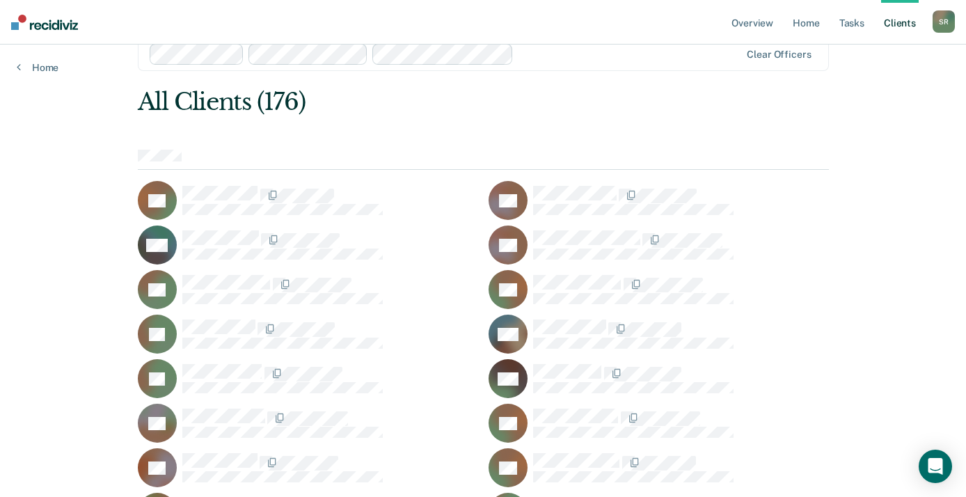
scroll to position [9, 0]
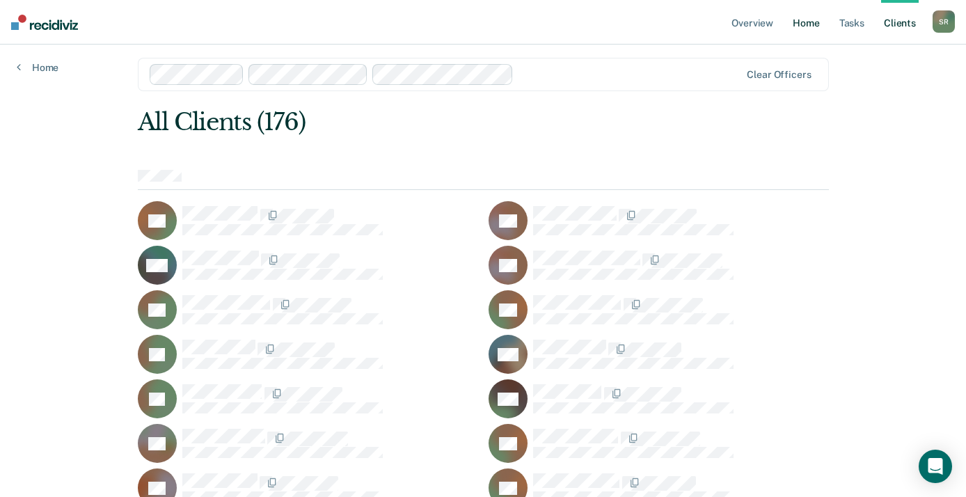
click at [811, 24] on link "Home" at bounding box center [806, 22] width 32 height 45
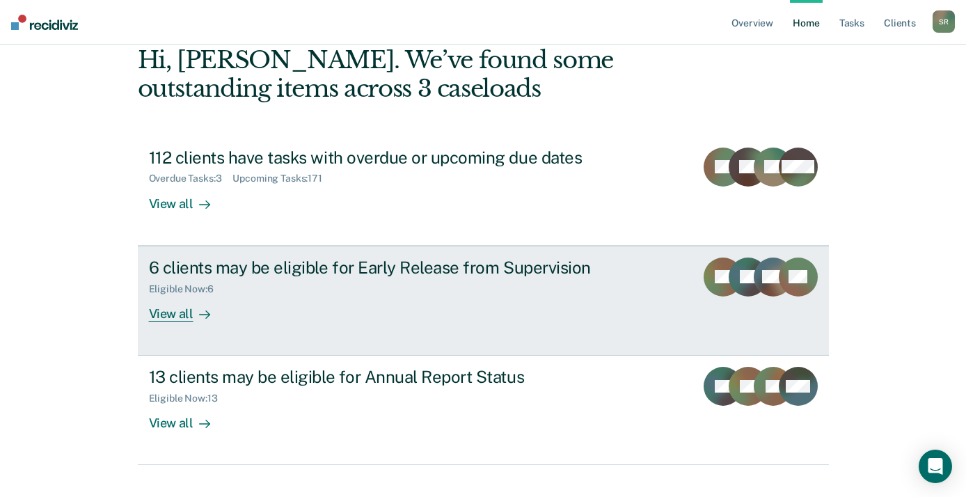
scroll to position [94, 0]
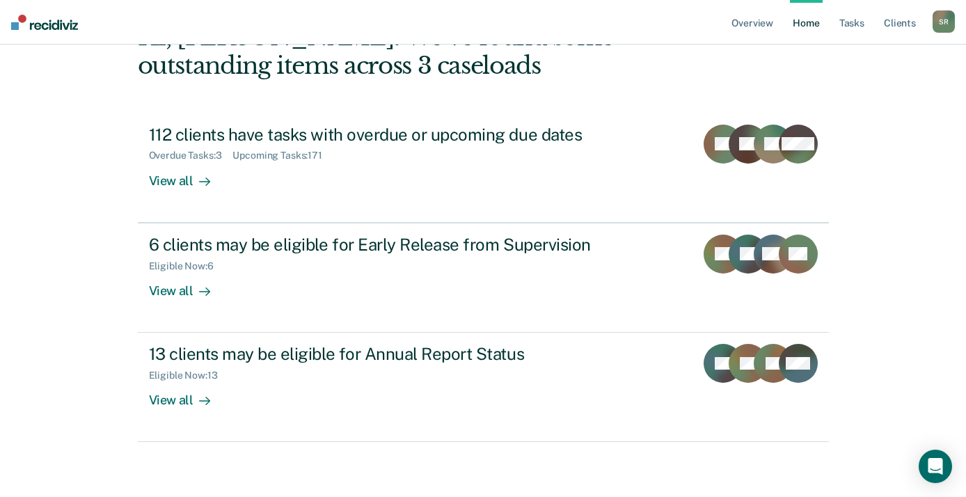
click at [886, 315] on div "Overview Home Tasks Client s [PERSON_NAME] S R Profile How it works Log Out Cle…" at bounding box center [483, 201] width 966 height 591
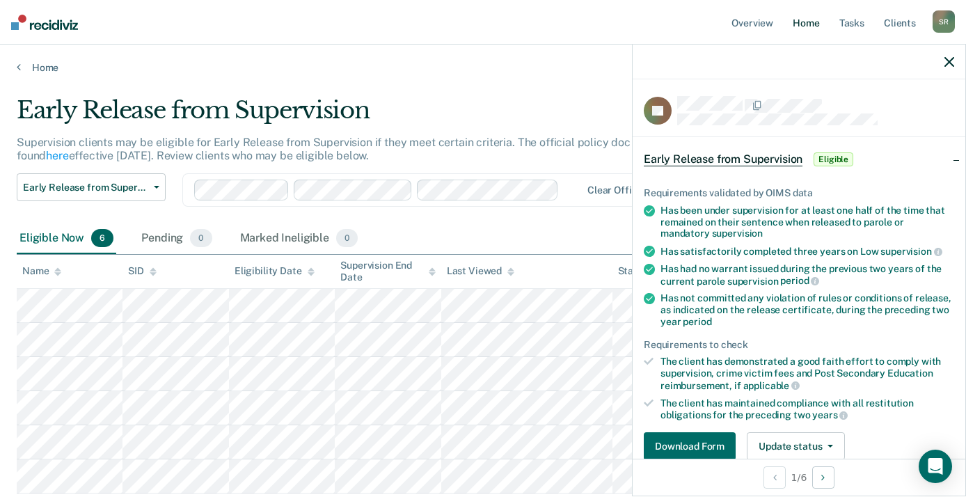
click at [816, 19] on link "Home" at bounding box center [806, 22] width 32 height 45
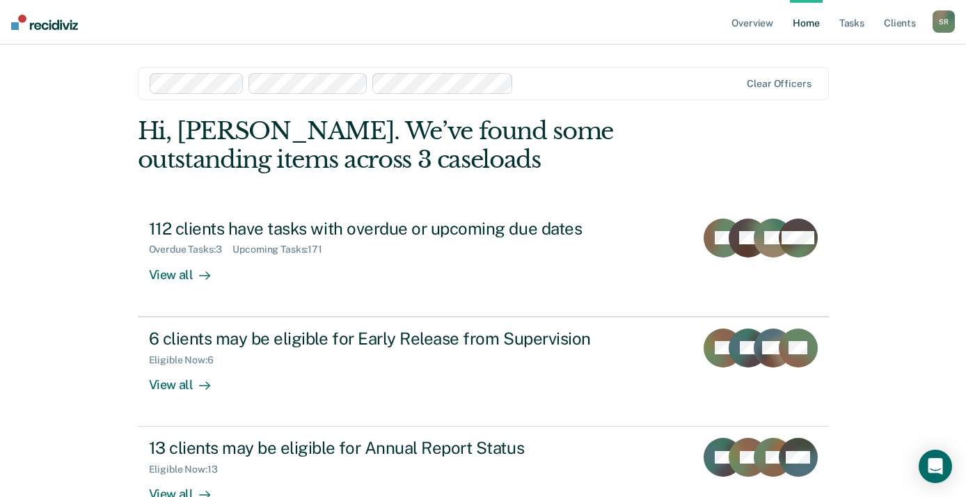
click at [797, 357] on icon at bounding box center [799, 365] width 63 height 56
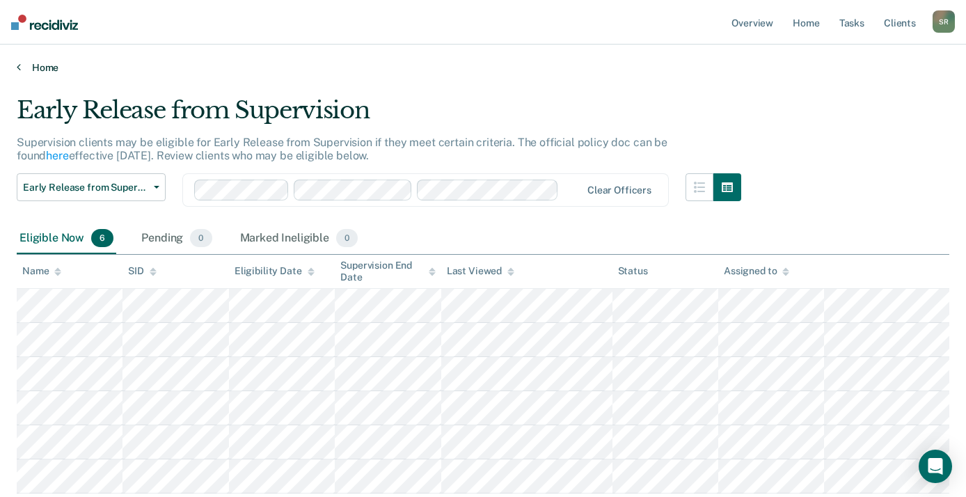
click at [43, 69] on link "Home" at bounding box center [483, 67] width 932 height 13
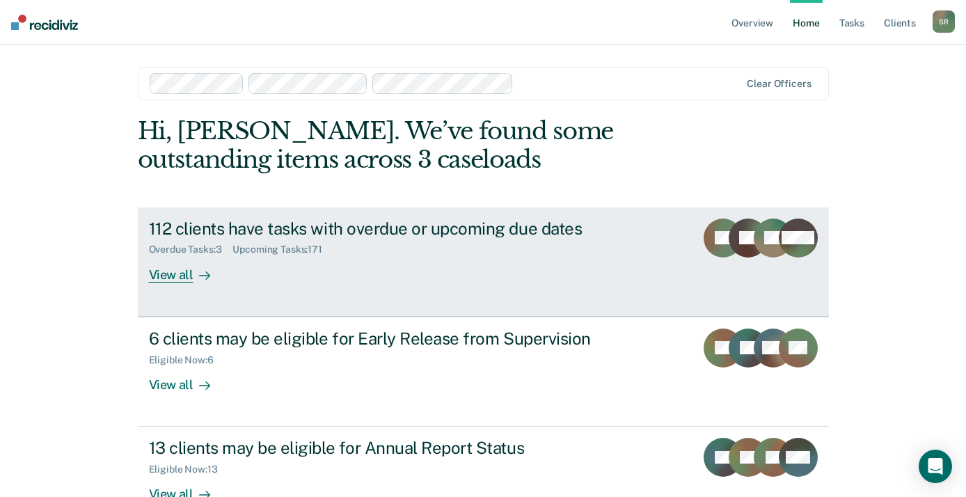
click at [810, 249] on icon at bounding box center [791, 252] width 56 height 40
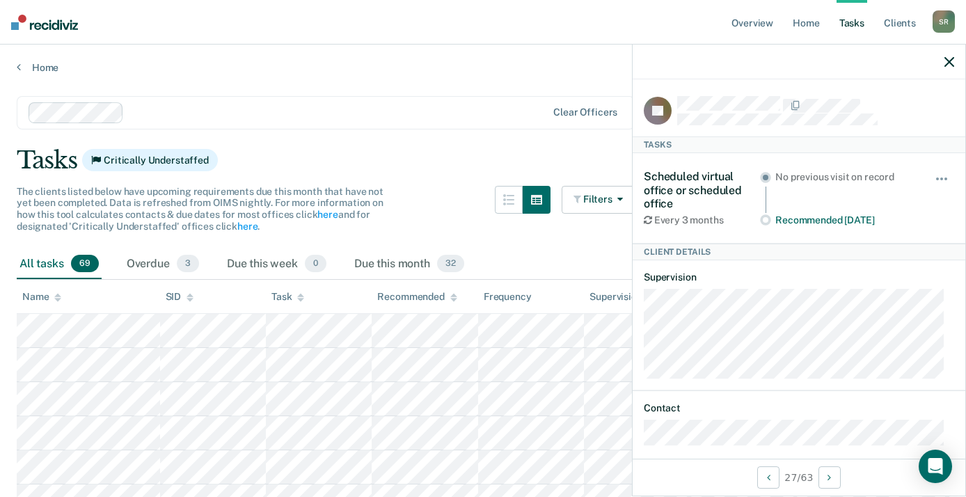
click at [947, 58] on icon "button" at bounding box center [949, 62] width 10 height 10
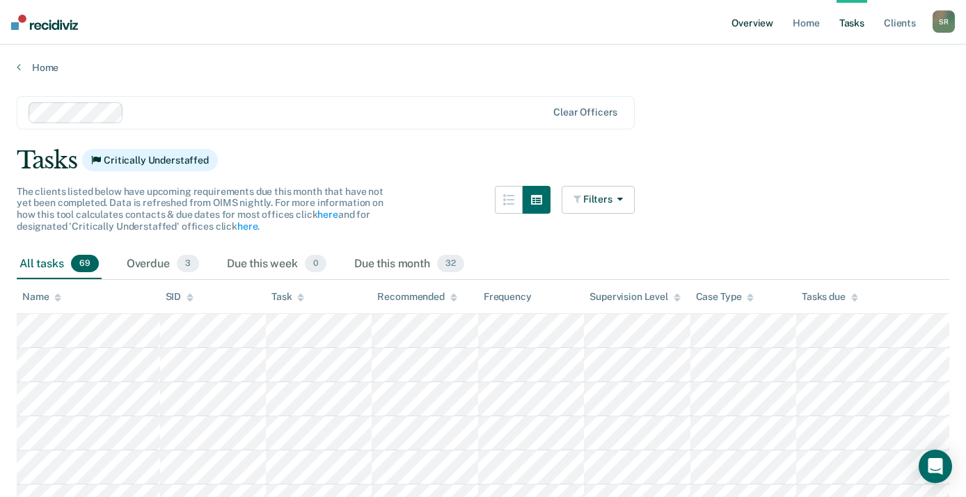
click at [743, 14] on link "Overview" at bounding box center [752, 22] width 47 height 45
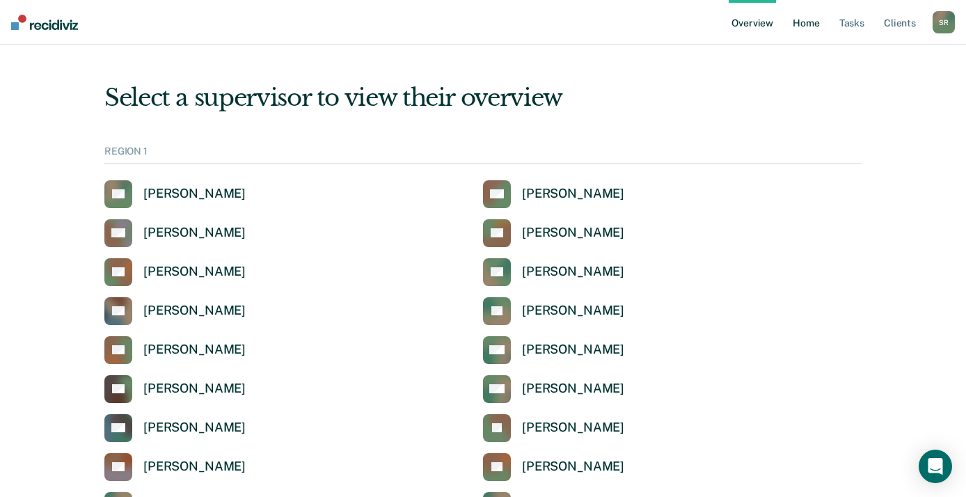
click at [804, 22] on link "Home" at bounding box center [806, 22] width 32 height 45
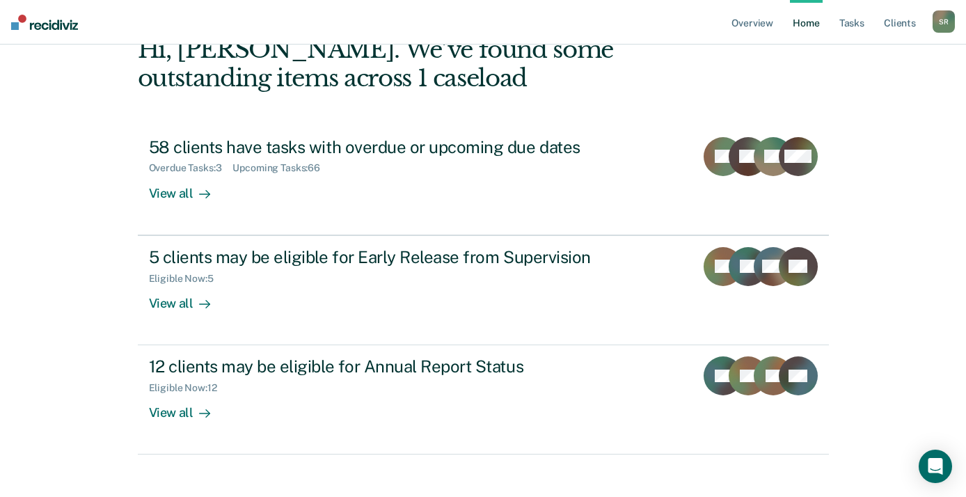
scroll to position [94, 0]
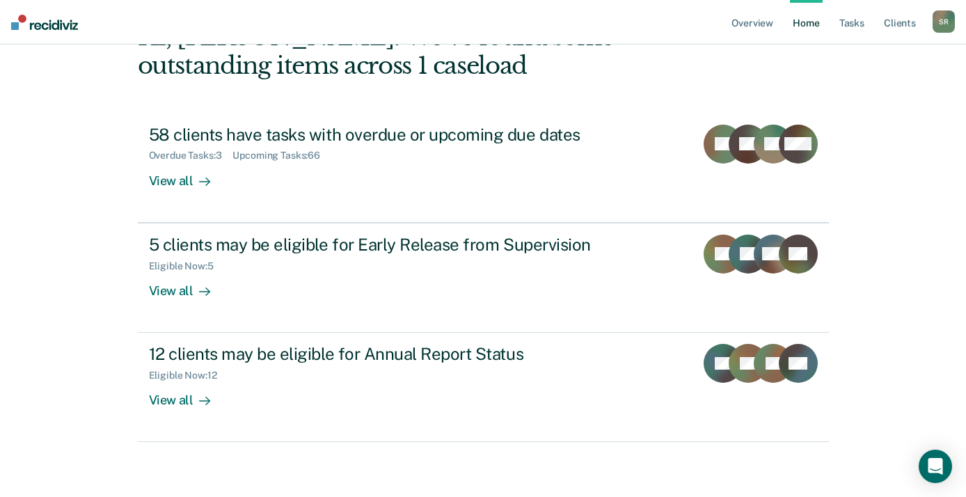
click at [855, 28] on link "Tasks" at bounding box center [851, 22] width 31 height 45
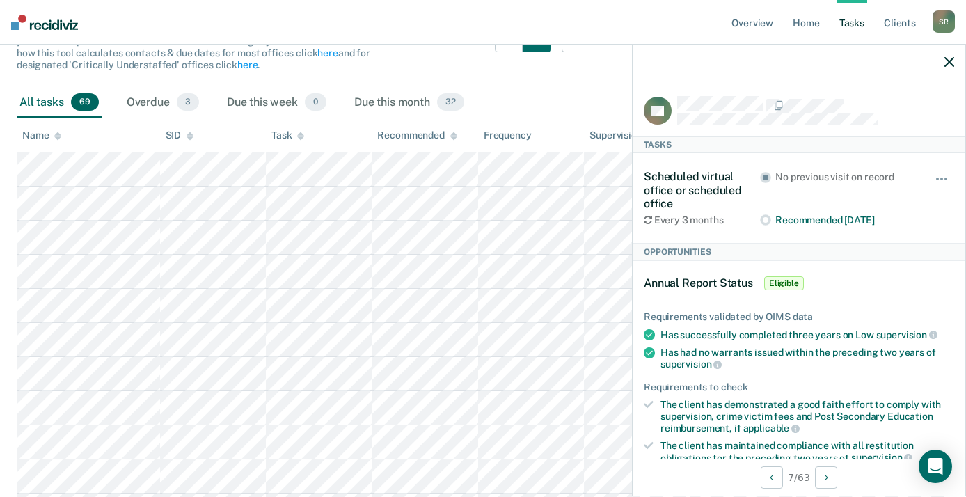
scroll to position [153, 0]
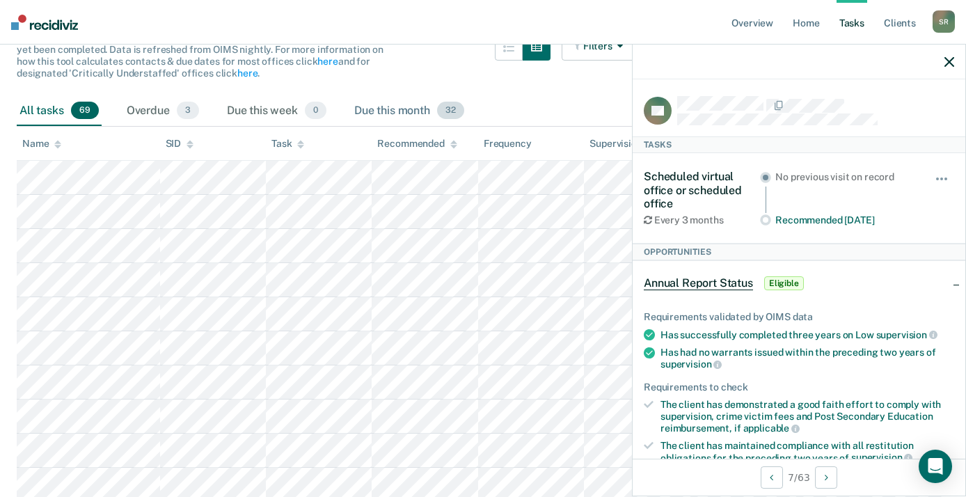
click at [397, 110] on div "Due this month 32" at bounding box center [409, 111] width 116 height 31
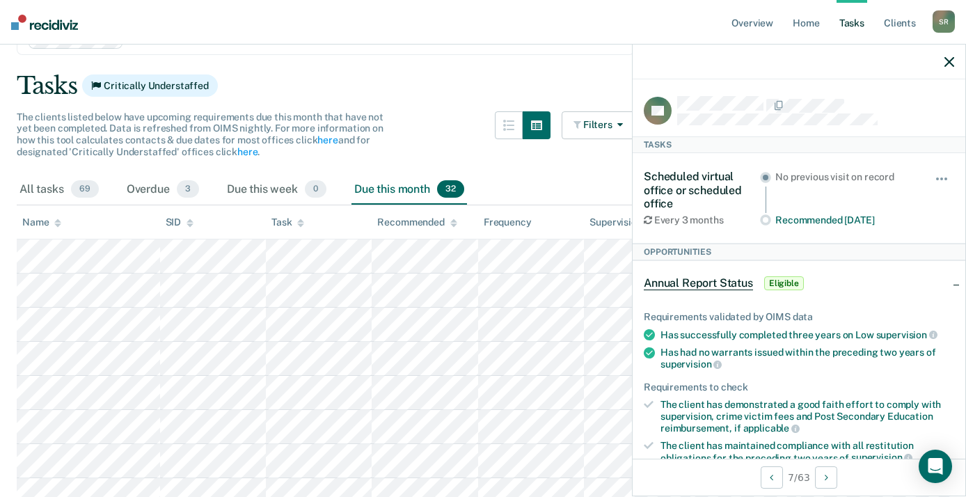
scroll to position [0, 0]
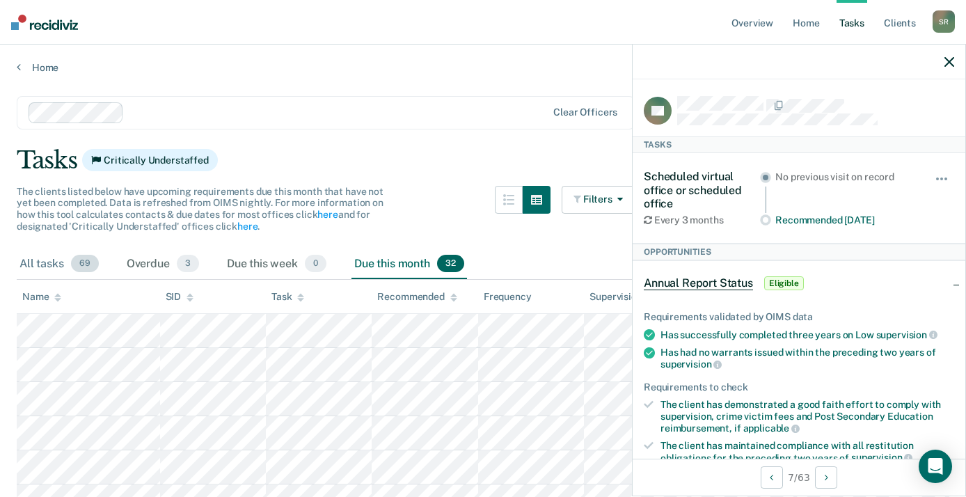
click at [41, 264] on div "All tasks 69" at bounding box center [59, 264] width 85 height 31
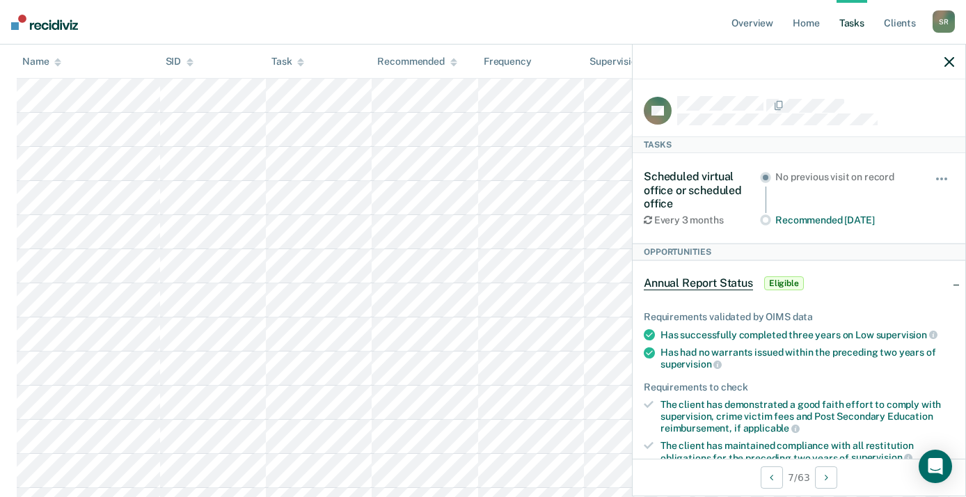
scroll to position [304, 0]
click at [952, 67] on icon "button" at bounding box center [949, 62] width 10 height 10
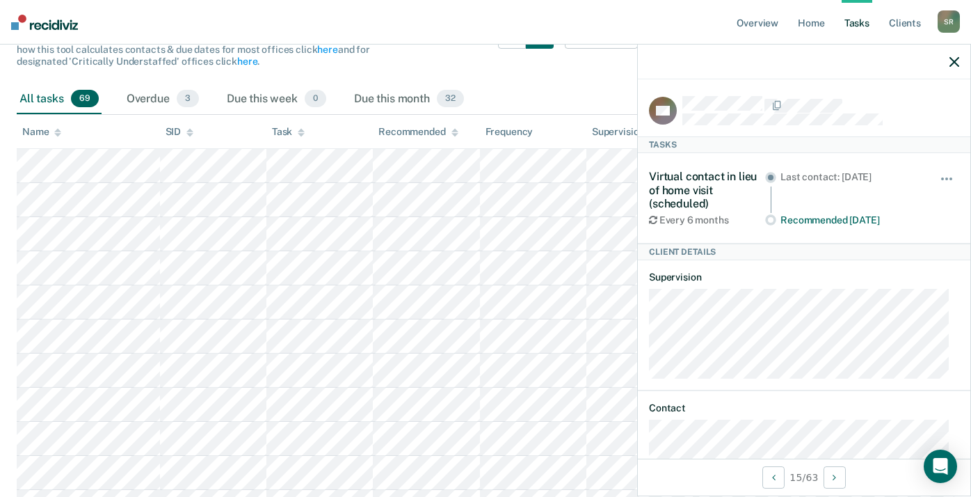
scroll to position [164, 0]
click at [951, 62] on icon "button" at bounding box center [955, 62] width 10 height 10
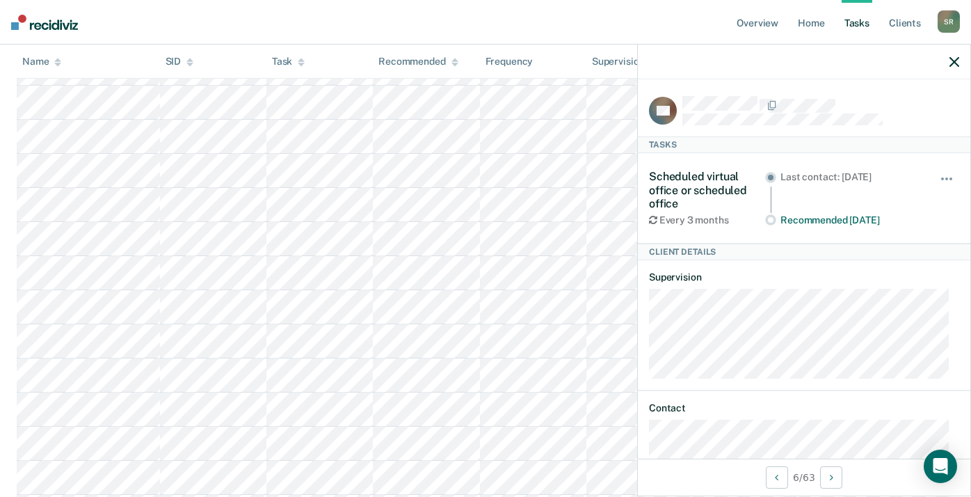
scroll to position [909, 0]
click at [955, 63] on icon "button" at bounding box center [955, 62] width 10 height 10
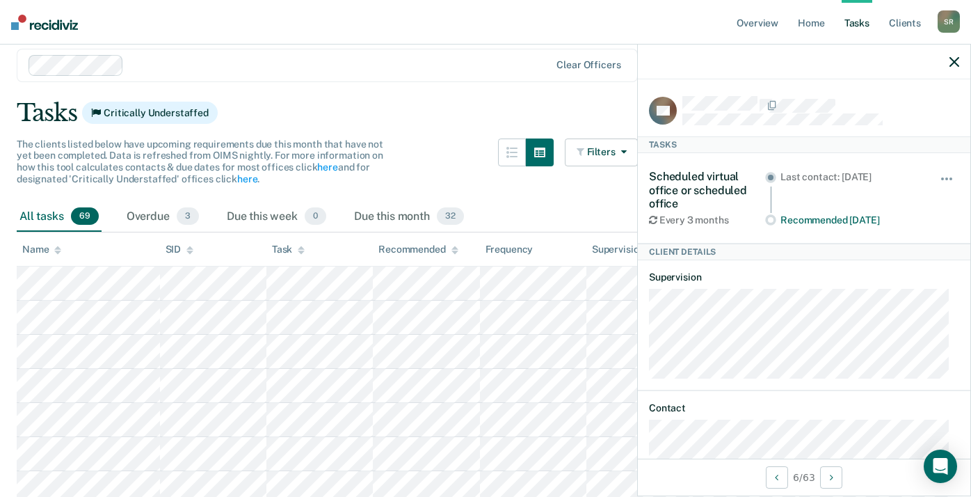
scroll to position [0, 0]
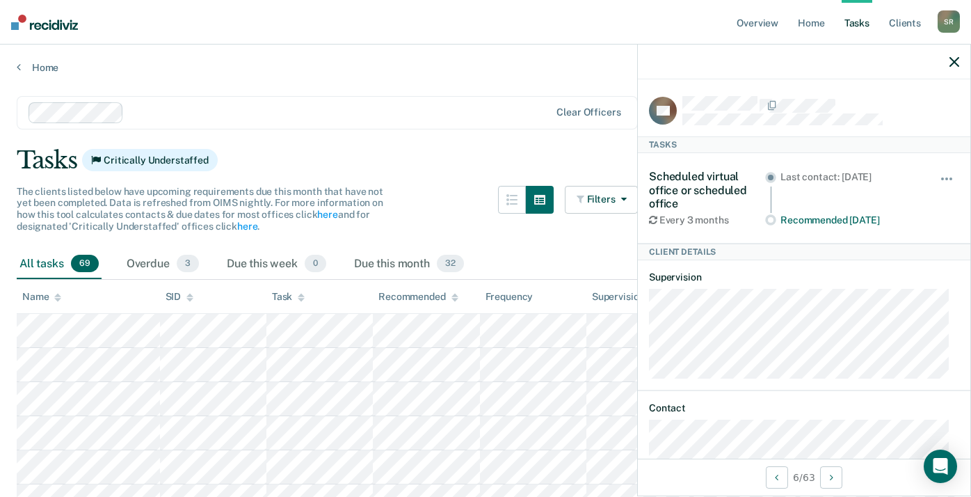
click at [38, 293] on div "Name" at bounding box center [41, 297] width 39 height 12
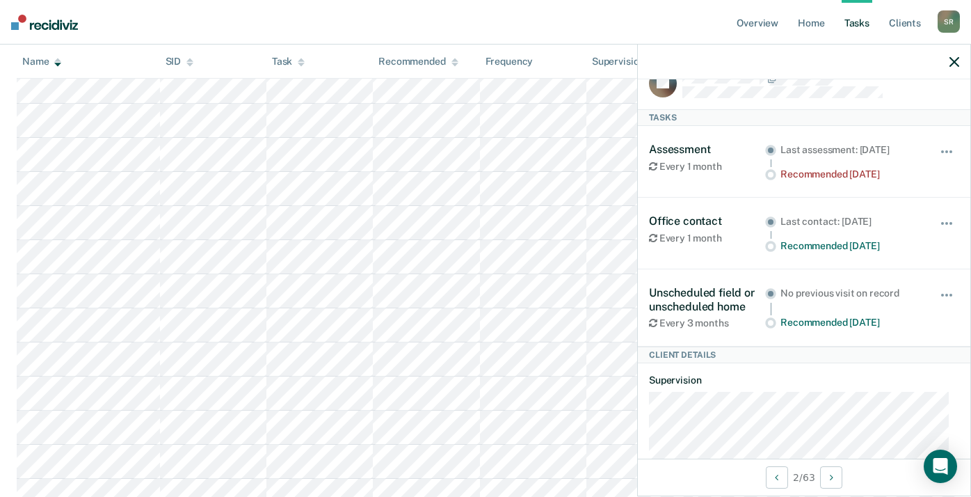
scroll to position [26, 0]
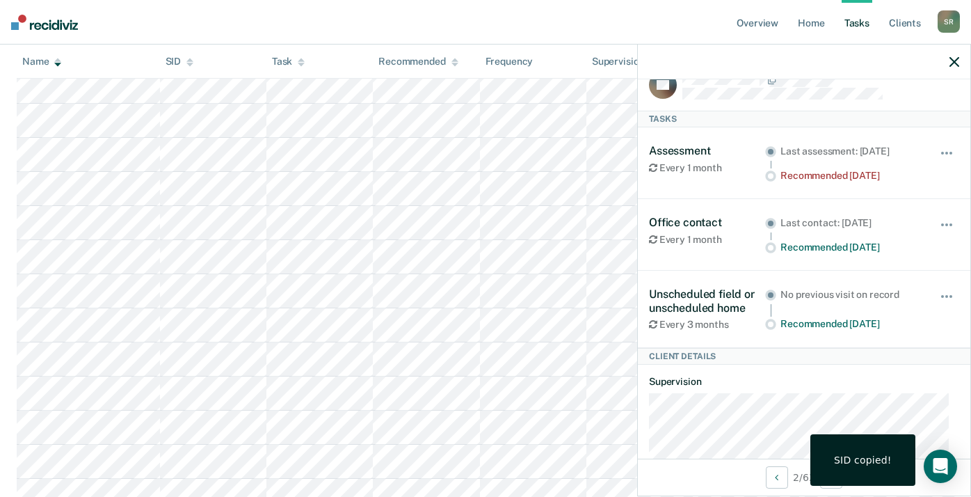
click at [957, 65] on icon "button" at bounding box center [955, 62] width 10 height 10
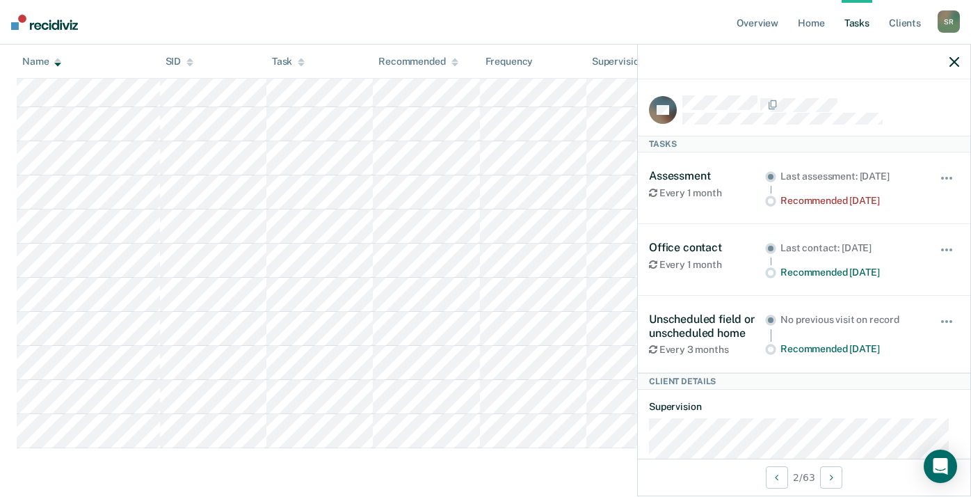
scroll to position [2221, 0]
